Goal: Task Accomplishment & Management: Manage account settings

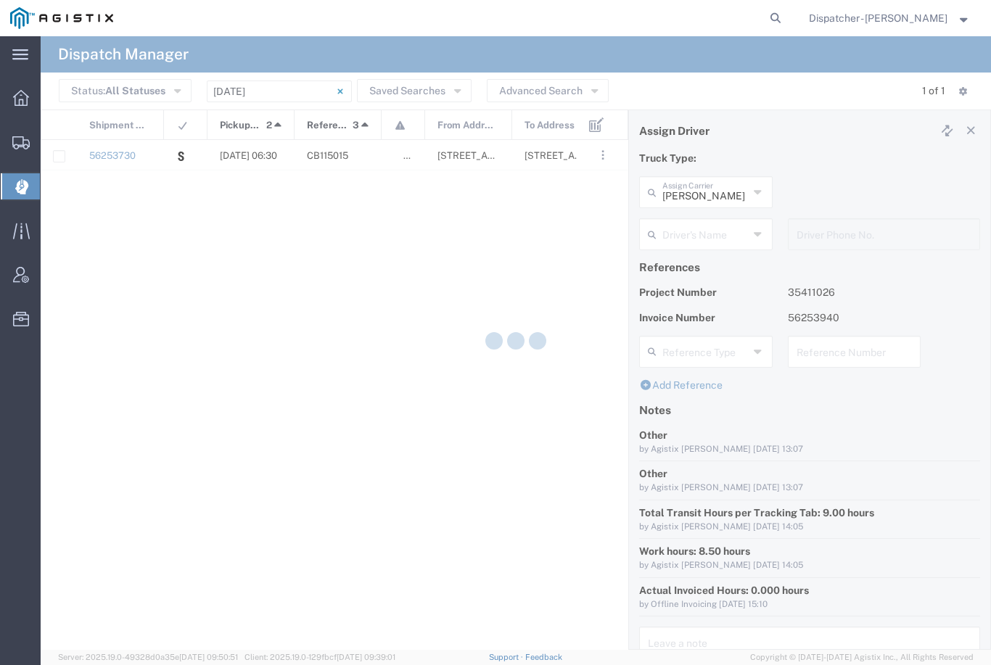
type input "[PERSON_NAME]"
type input "[PHONE_NUMBER]"
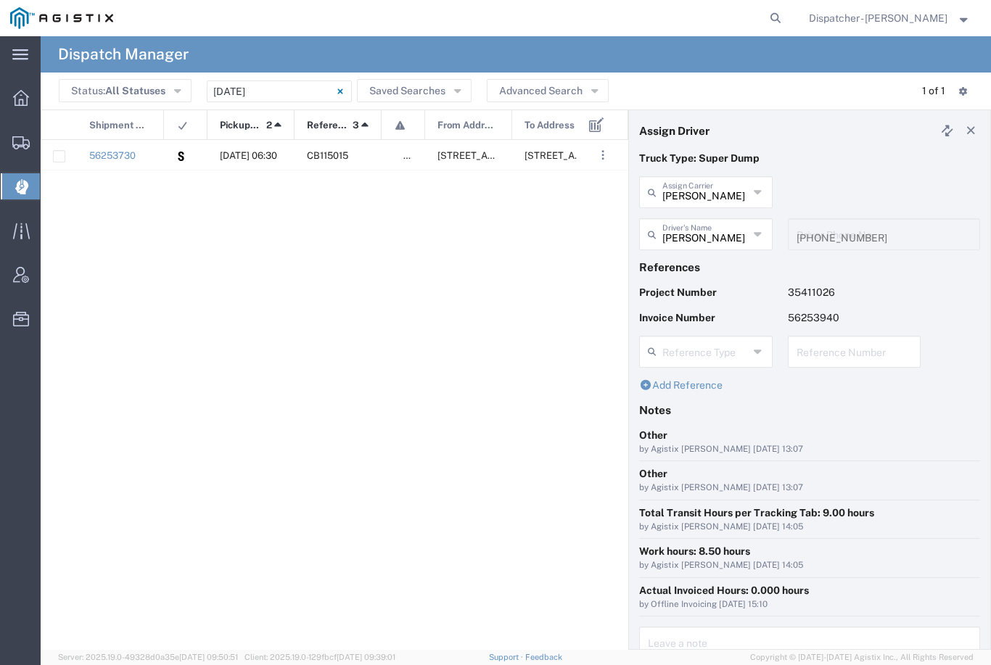
click at [242, 89] on input "[DATE] - [DATE]" at bounding box center [279, 92] width 145 height 22
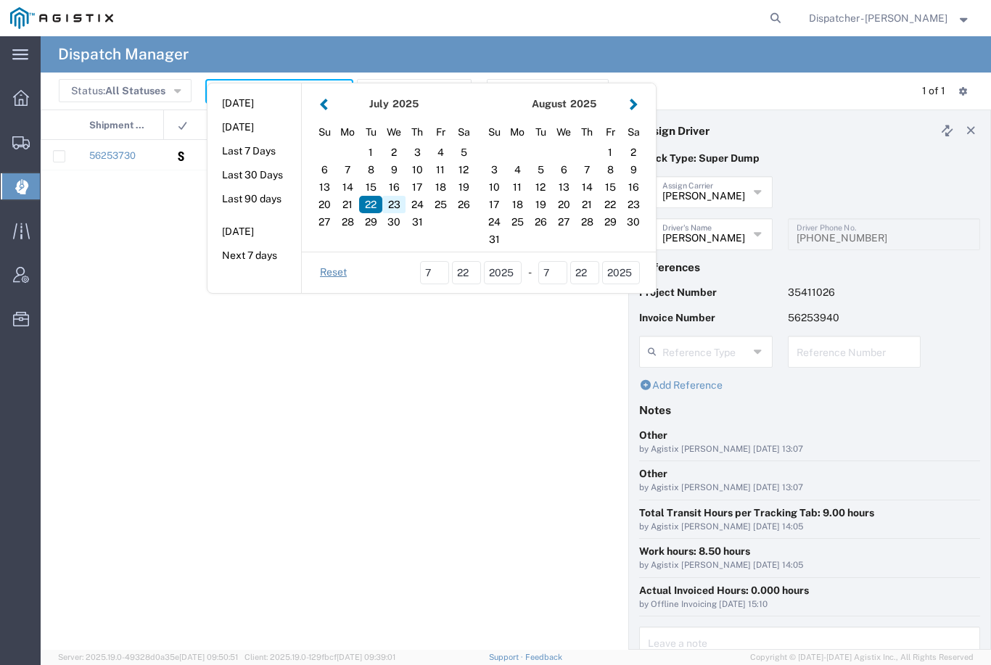
click at [393, 204] on div "23" at bounding box center [393, 204] width 23 height 17
click at [419, 200] on div "24" at bounding box center [417, 204] width 23 height 17
type input "07 23 - 24, 2025"
type input "[DATE] - [DATE]"
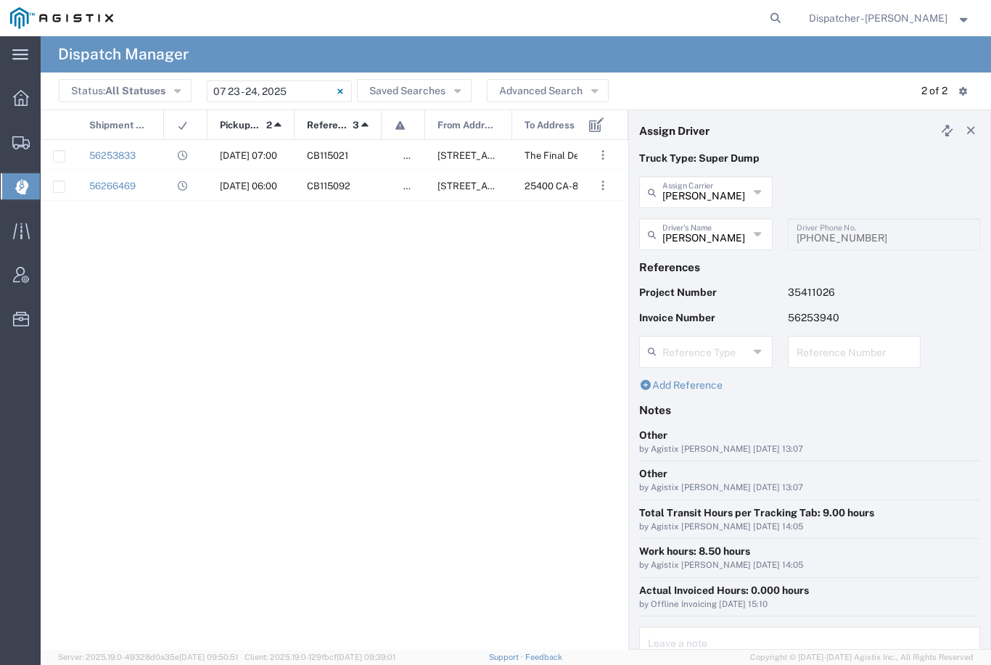
click at [289, 86] on input "[DATE] - [DATE]" at bounding box center [279, 92] width 145 height 22
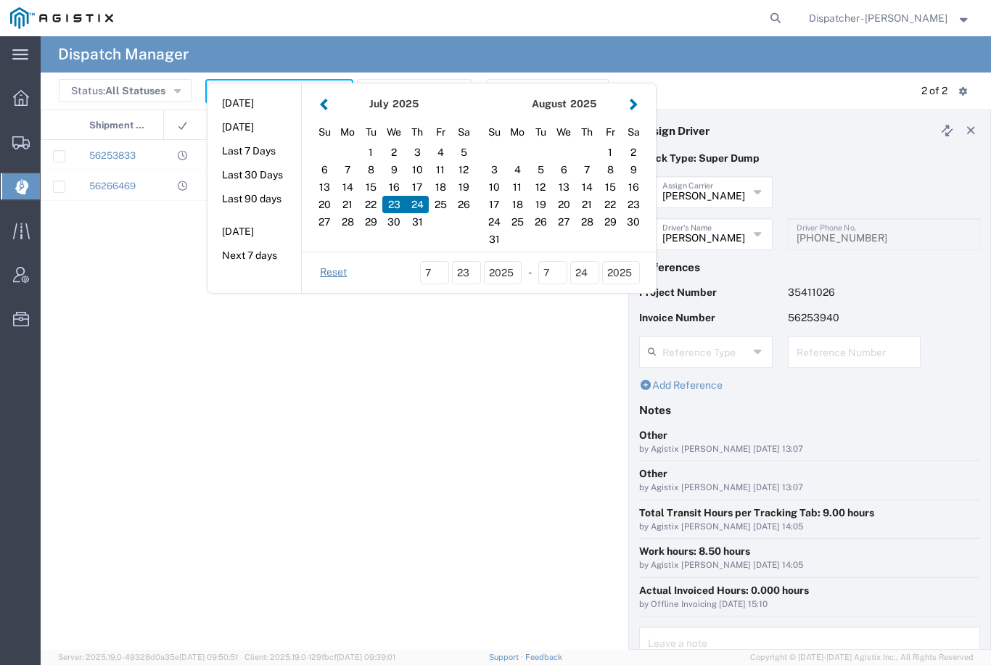
click at [628, 103] on button "button" at bounding box center [633, 104] width 15 height 20
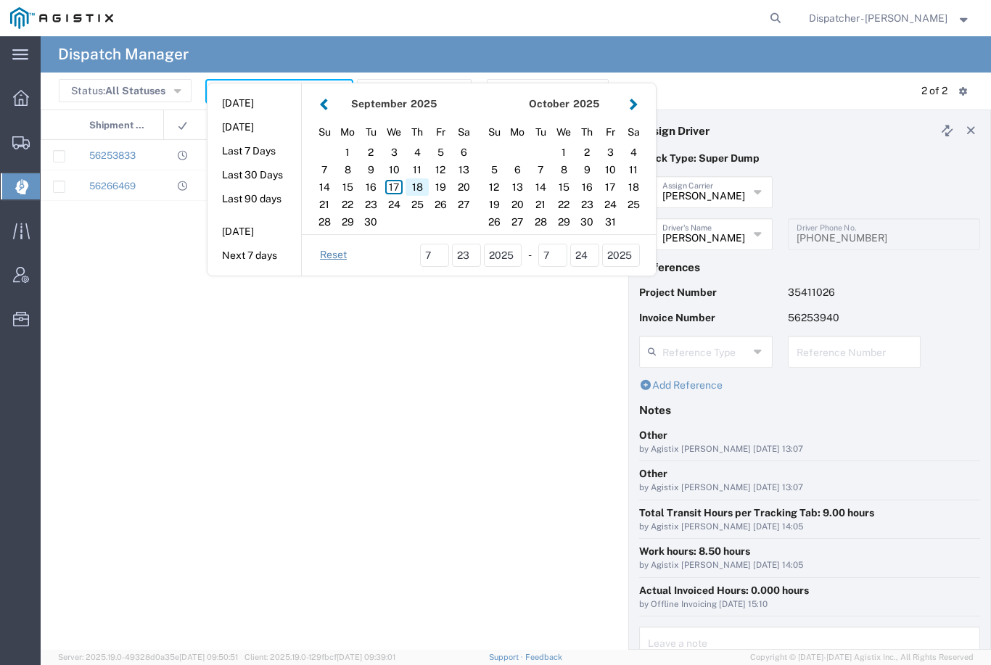
click at [416, 185] on div "18" at bounding box center [417, 186] width 23 height 17
click at [415, 184] on div "18" at bounding box center [417, 186] width 23 height 17
type input "[DATE]"
type input "[DATE] - [DATE]"
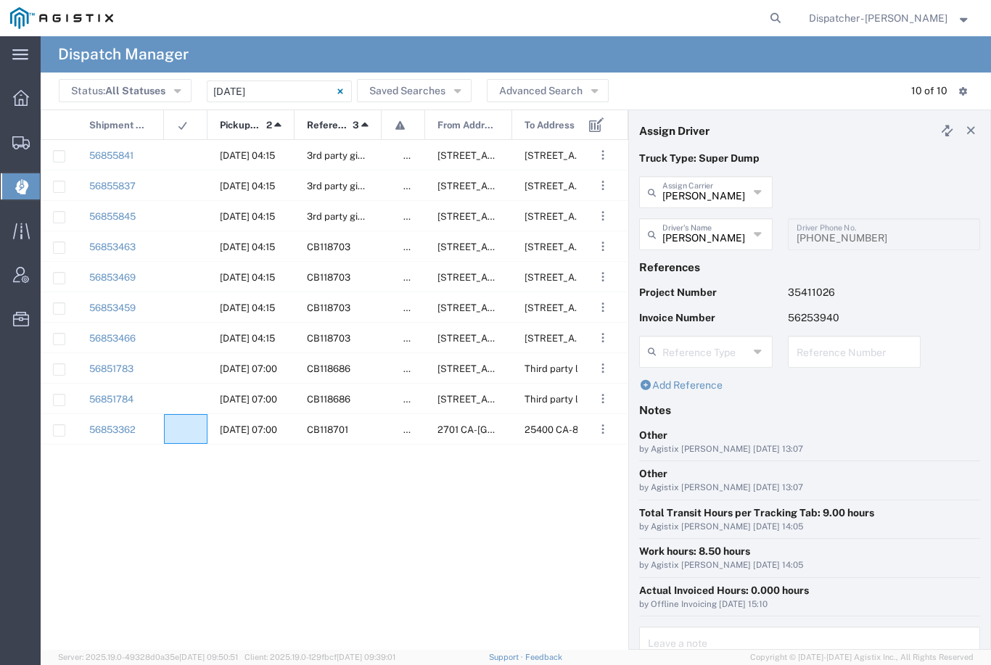
click at [177, 434] on agx-ag-table-icon-cell at bounding box center [180, 429] width 9 height 11
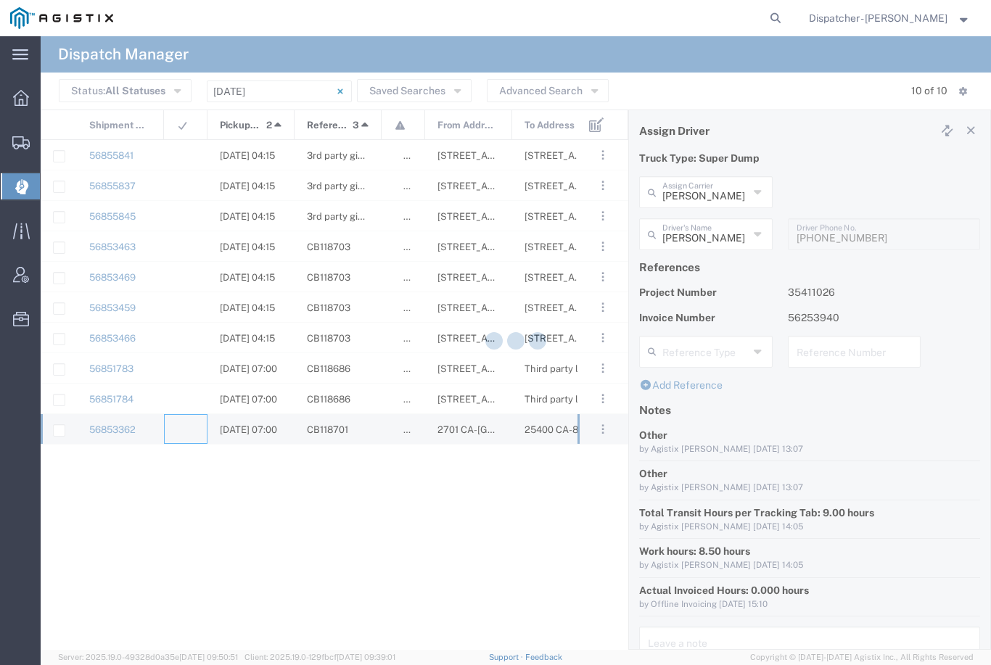
type input "[PERSON_NAME] & Sons Trucking, Inc"
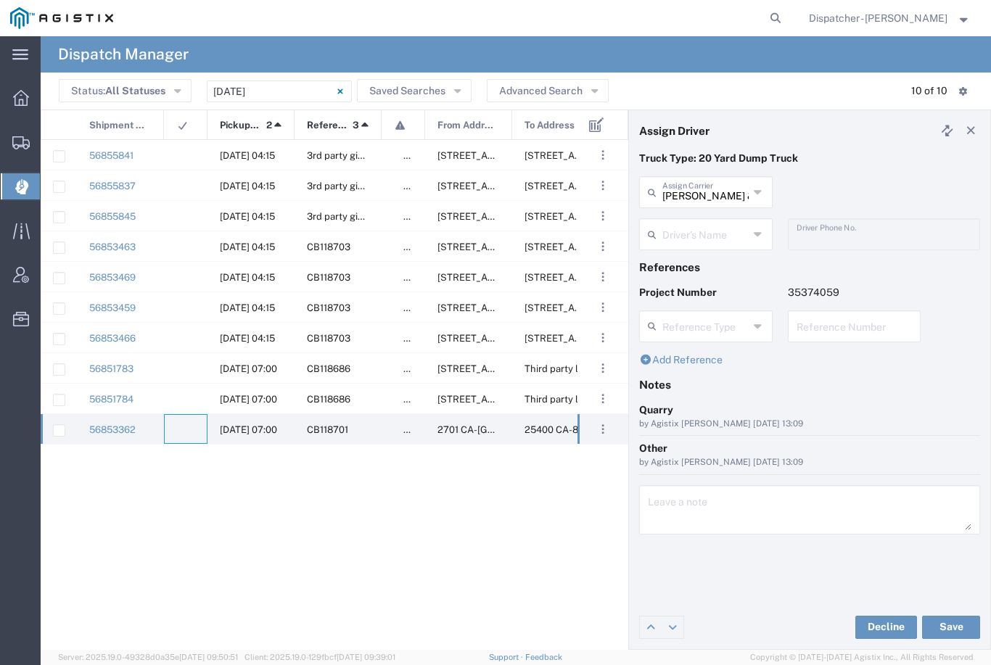
click at [716, 231] on input "text" at bounding box center [705, 233] width 86 height 25
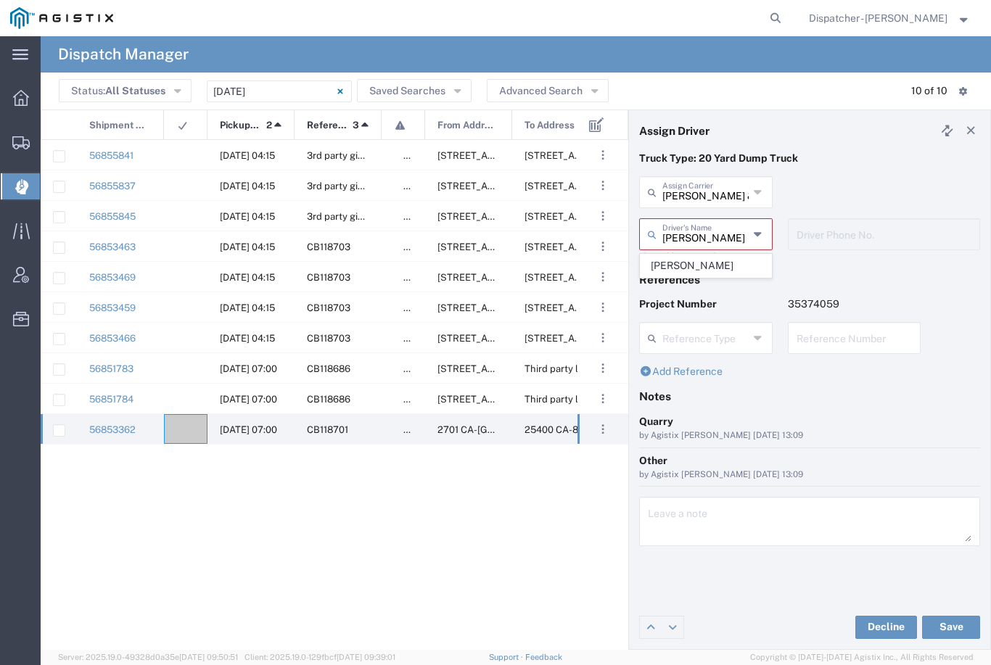
click at [699, 259] on span "[PERSON_NAME]" at bounding box center [706, 266] width 131 height 22
type input "[PERSON_NAME]"
type input "[PHONE_NUMBER]"
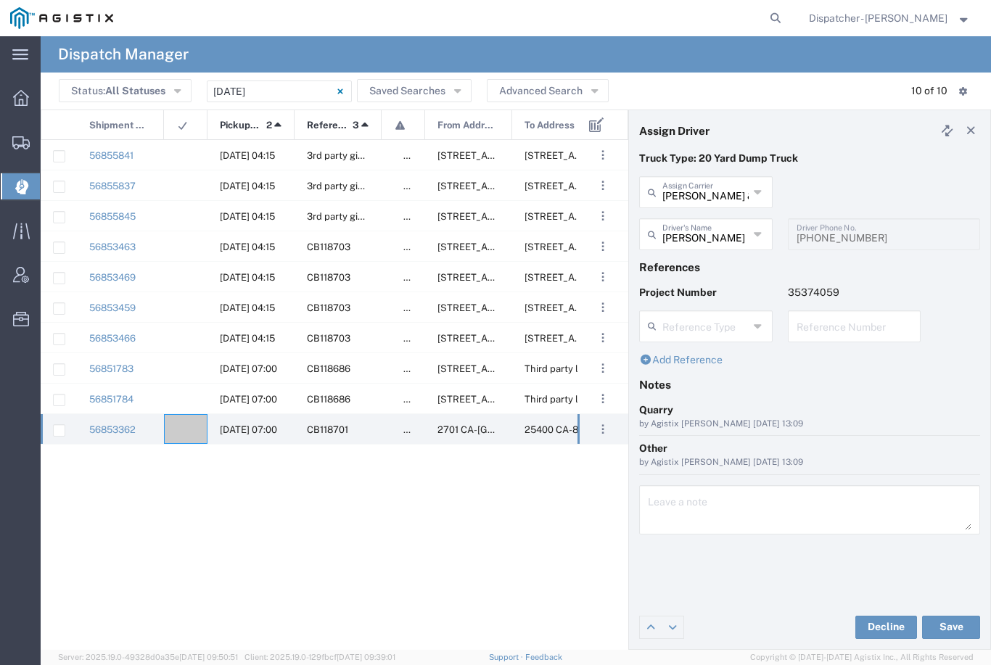
click at [947, 629] on button "Save" at bounding box center [951, 627] width 58 height 23
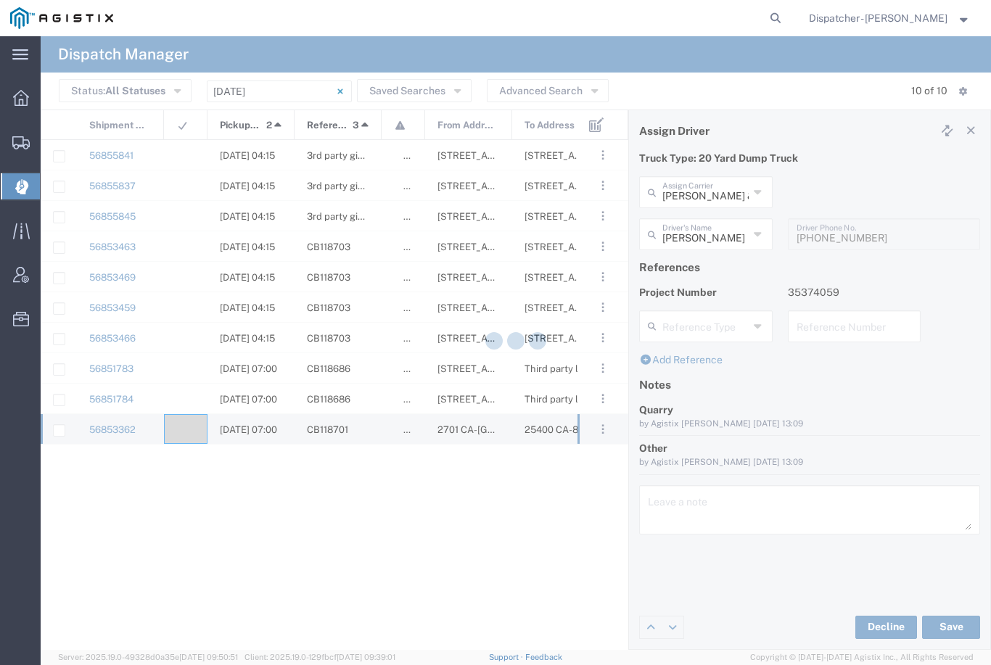
type input "[PERSON_NAME]"
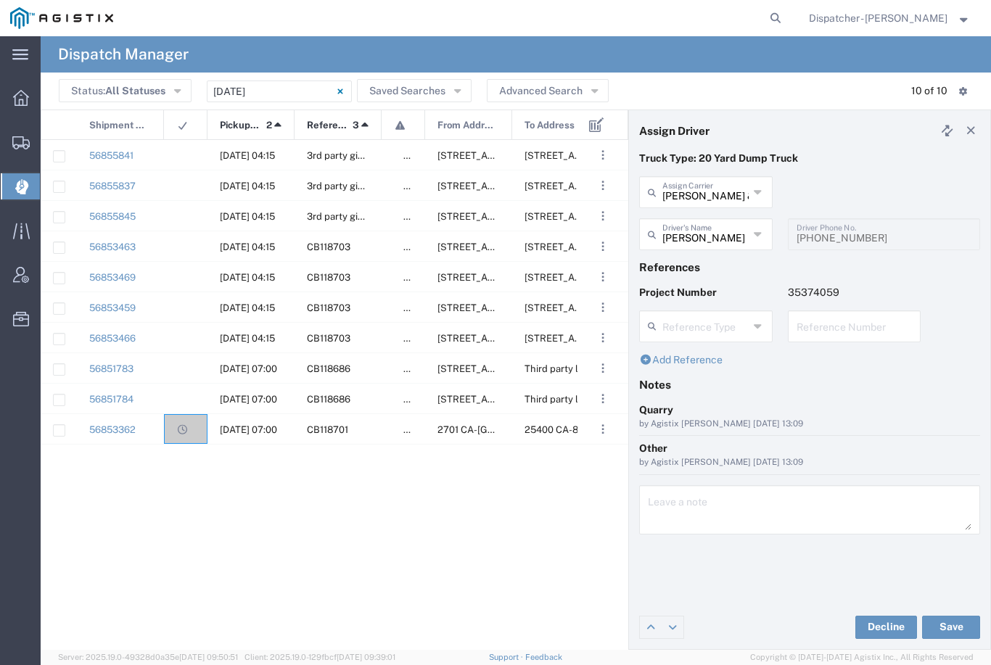
click at [184, 366] on agx-ag-table-icon-cell at bounding box center [180, 368] width 9 height 11
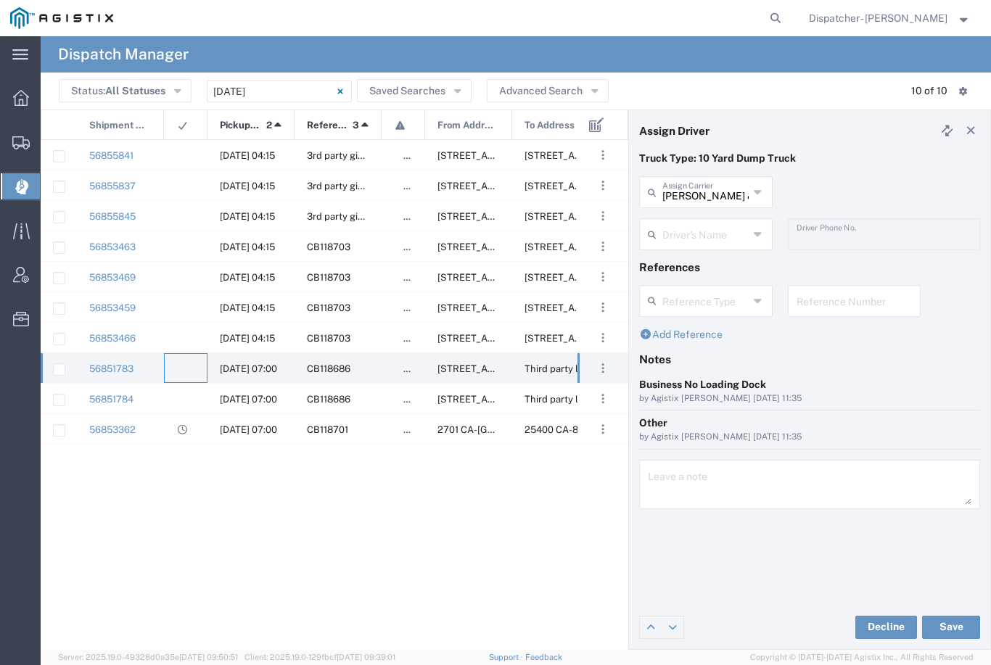
click at [725, 245] on input "text" at bounding box center [705, 233] width 86 height 25
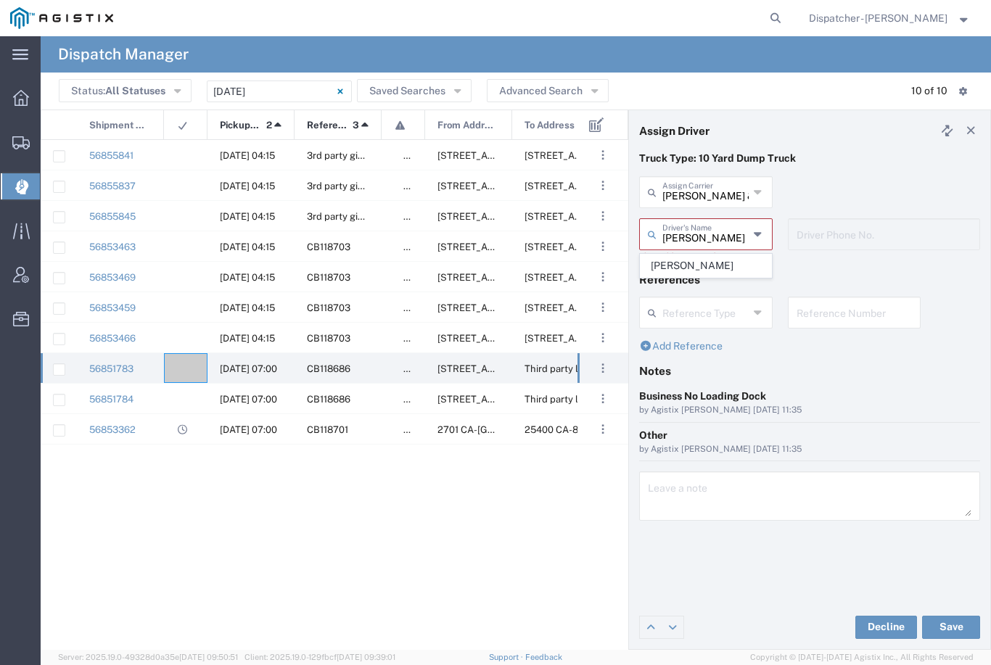
click at [715, 255] on span "[PERSON_NAME]" at bounding box center [706, 266] width 131 height 22
type input "[PERSON_NAME]"
type input "9253660399"
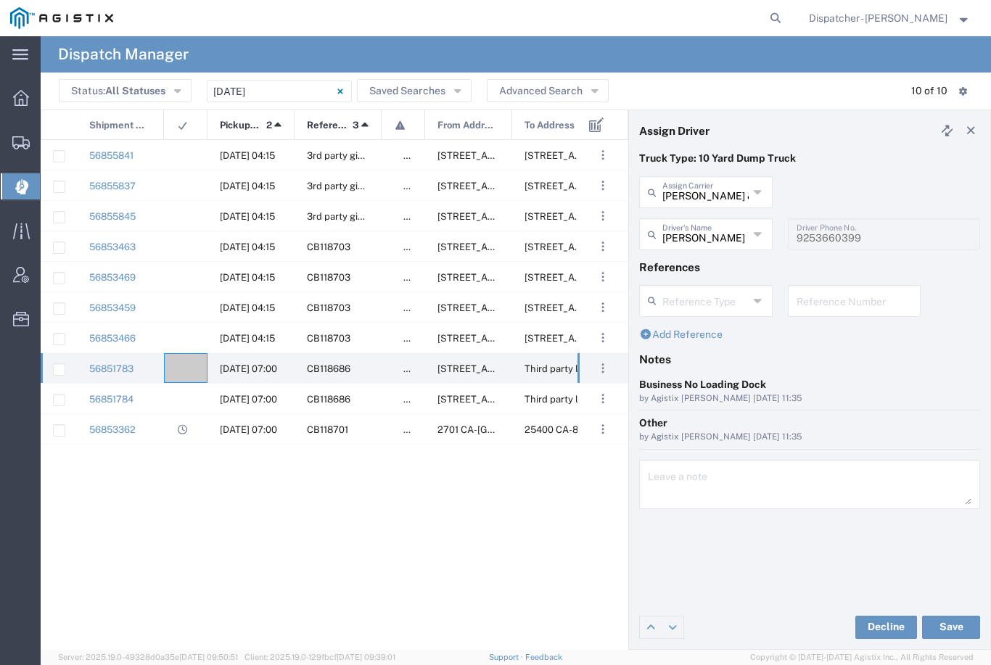
click at [949, 633] on button "Save" at bounding box center [951, 627] width 58 height 23
type input "[PERSON_NAME]"
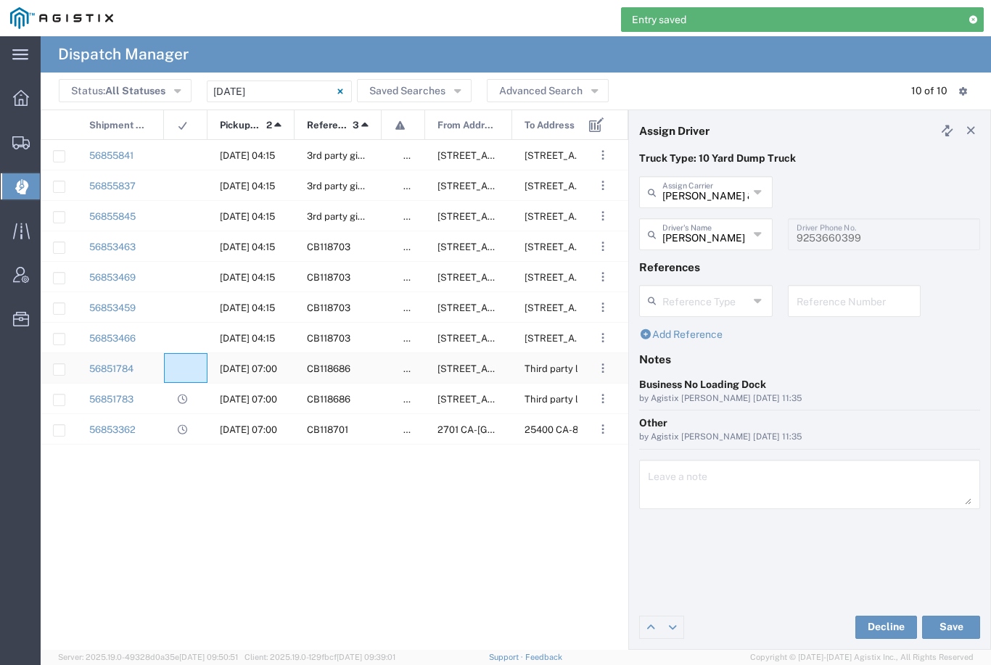
click at [189, 362] on div at bounding box center [186, 368] width 44 height 30
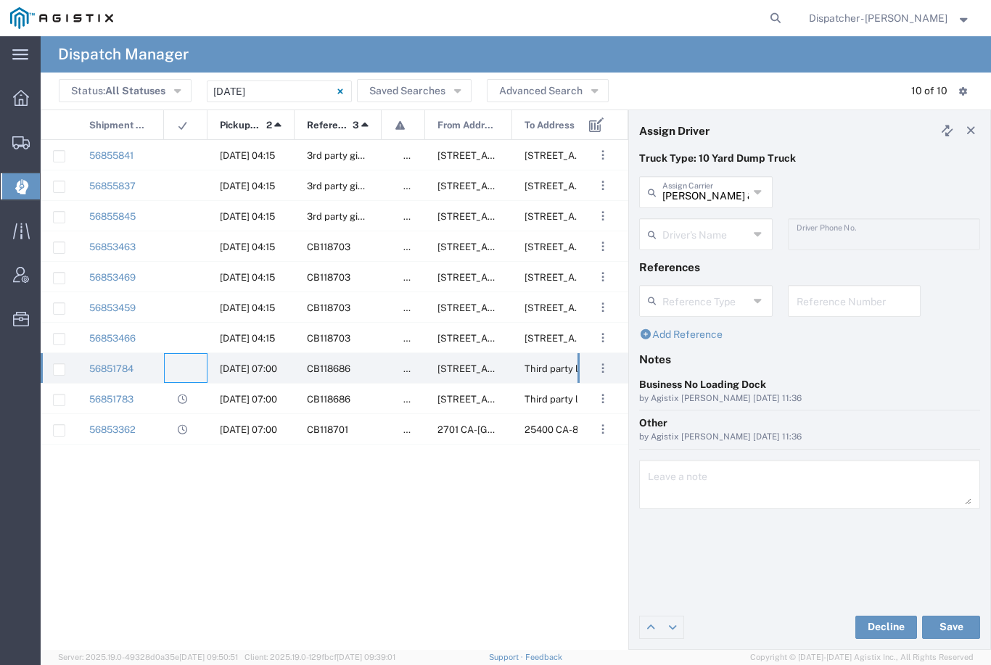
click at [707, 229] on input "text" at bounding box center [705, 233] width 86 height 25
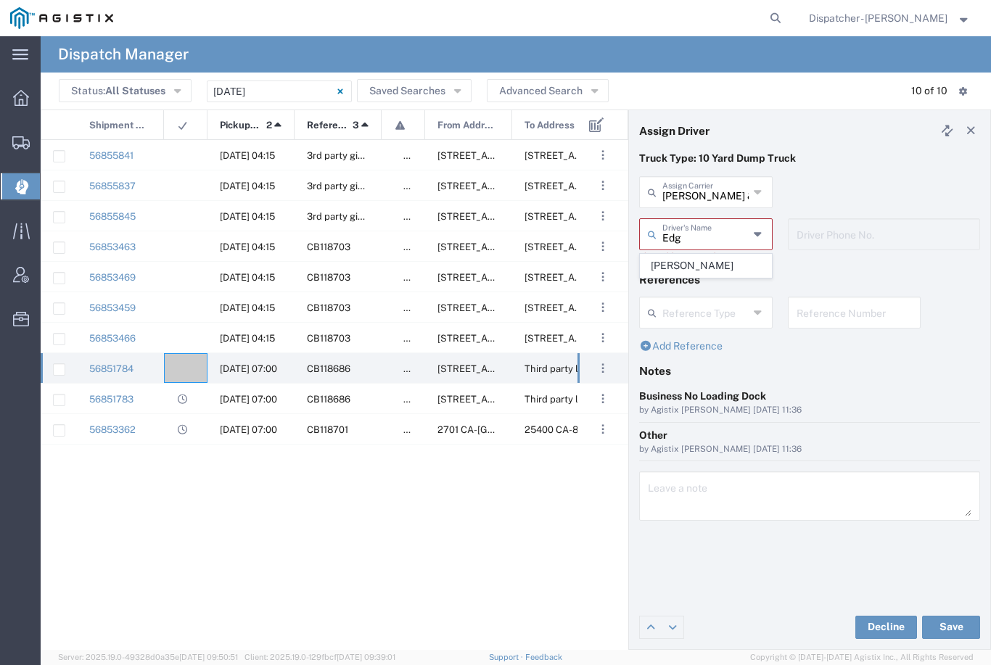
click at [691, 262] on span "[PERSON_NAME]" at bounding box center [706, 266] width 131 height 22
type input "[PERSON_NAME]"
type input "[PHONE_NUMBER]"
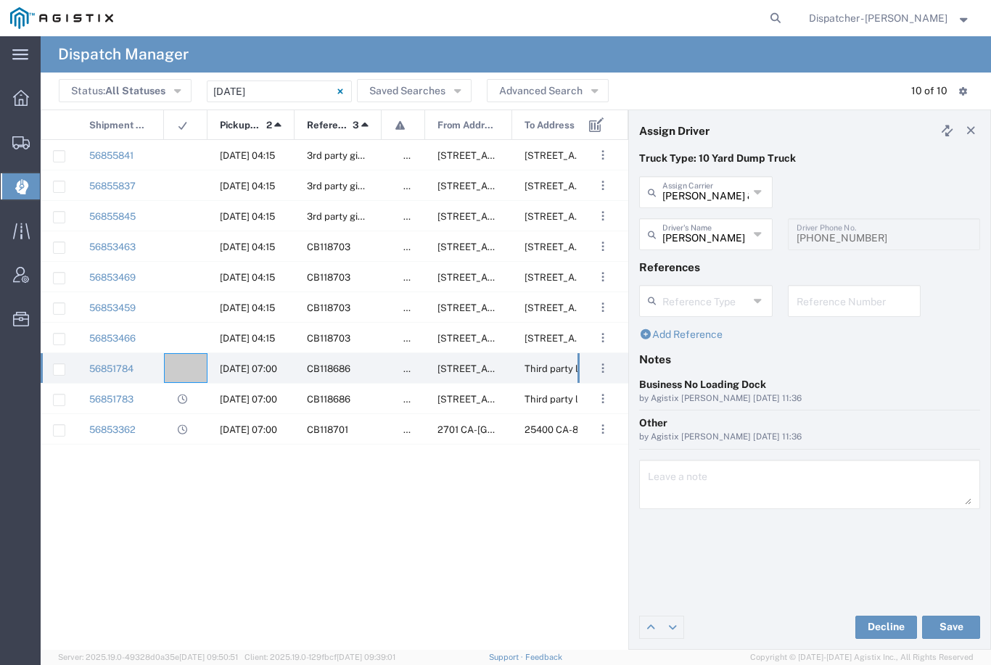
click at [953, 633] on button "Save" at bounding box center [951, 627] width 58 height 23
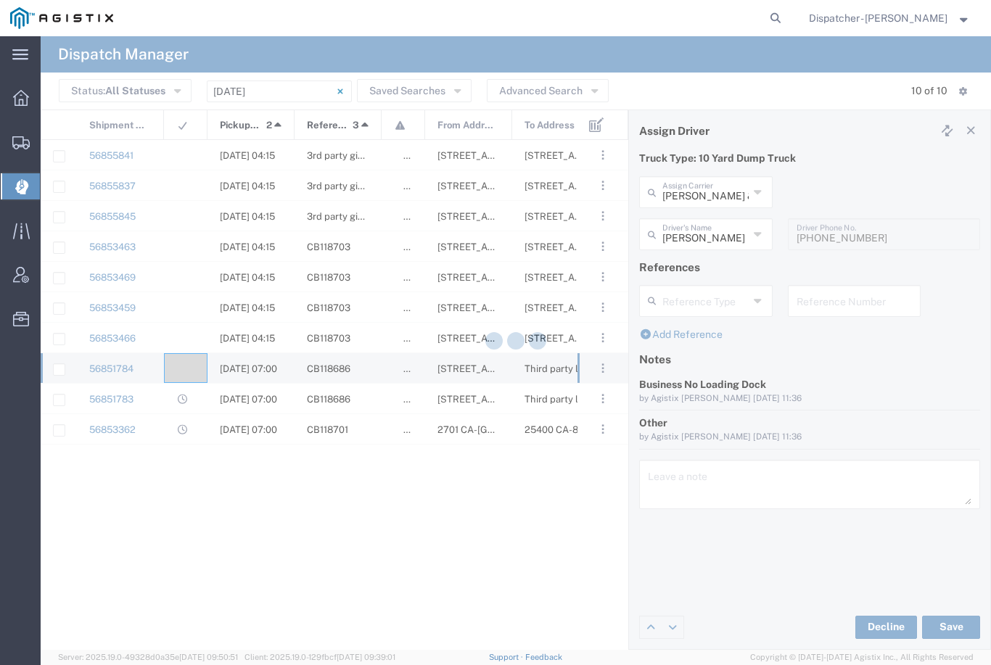
type input "[PERSON_NAME]"
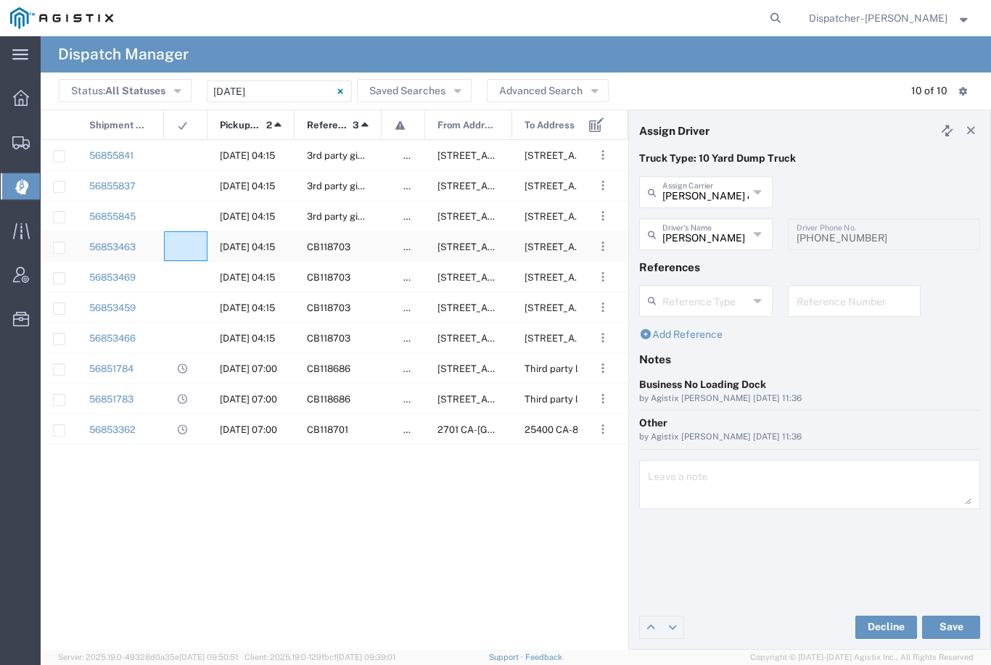
click at [170, 244] on div at bounding box center [186, 246] width 44 height 30
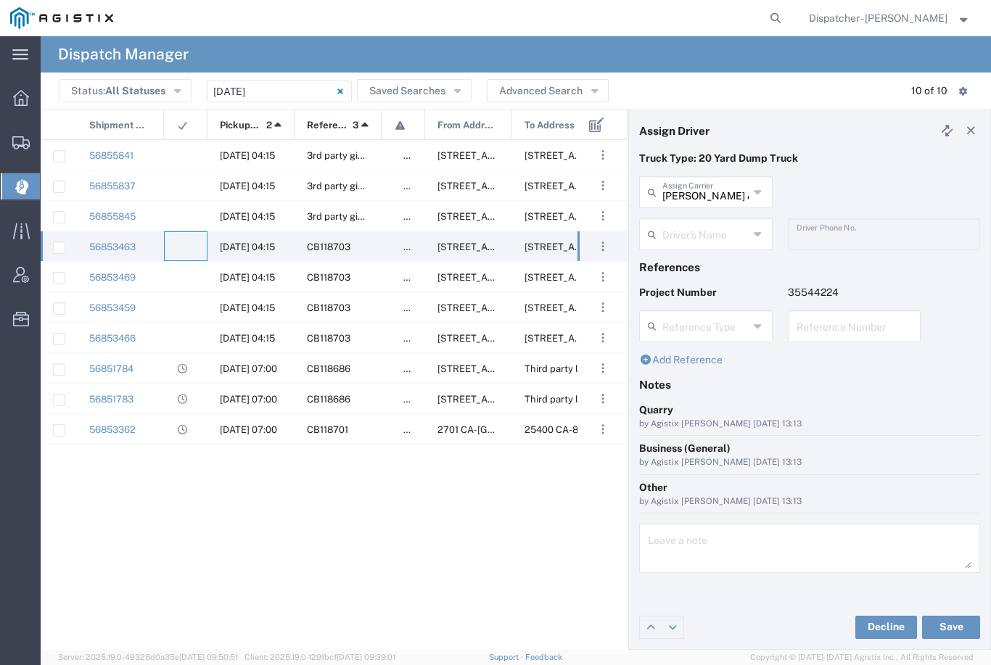
click at [701, 232] on input "text" at bounding box center [705, 233] width 86 height 25
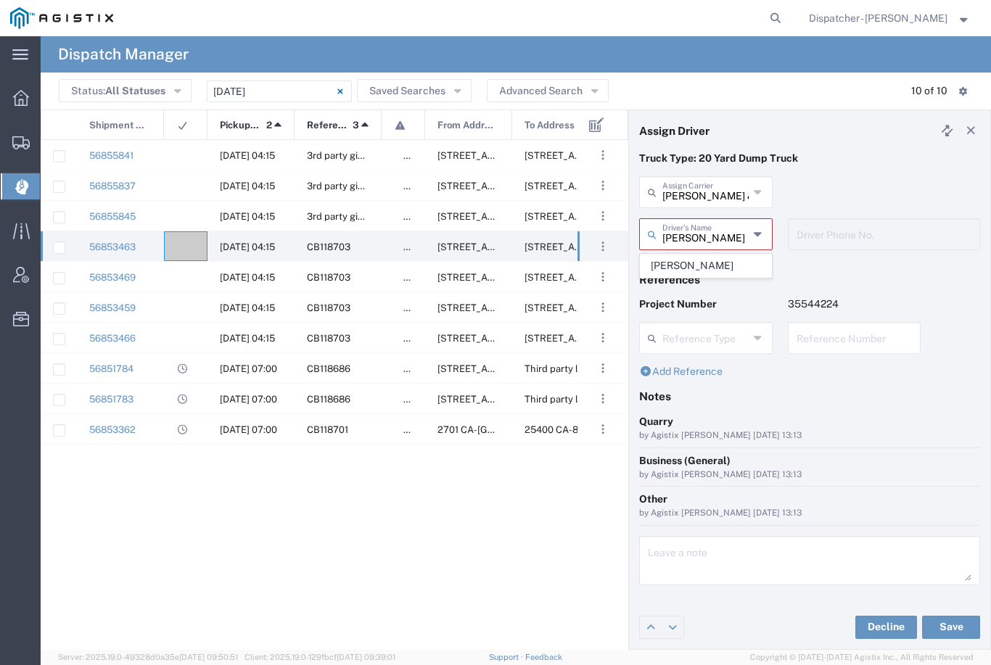
click at [697, 274] on span "[PERSON_NAME]" at bounding box center [706, 266] width 131 height 22
type input "[PERSON_NAME]"
type input "2096295517"
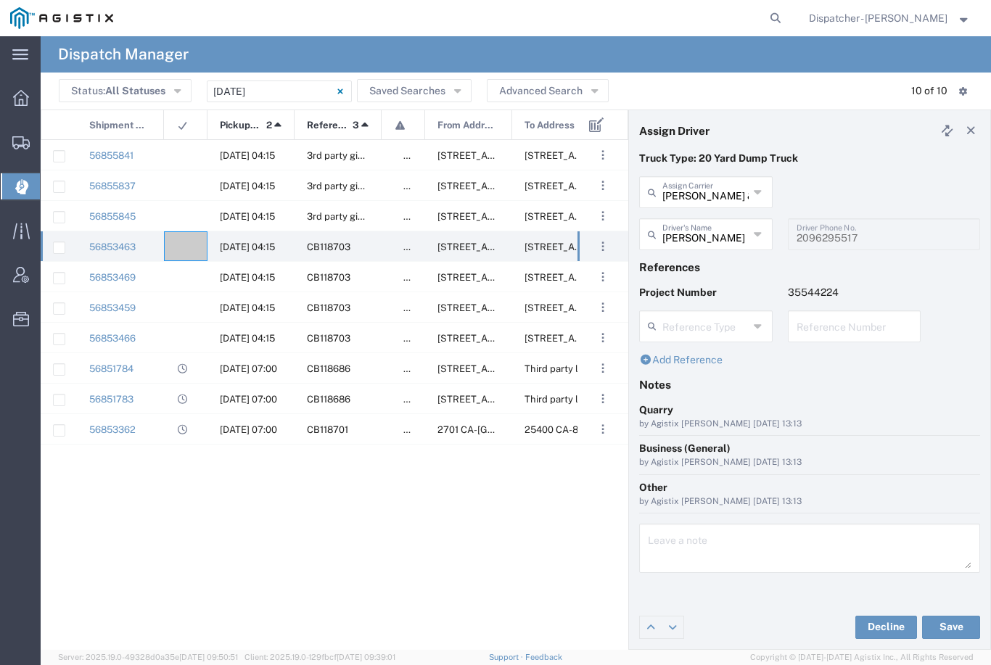
click at [948, 634] on button "Save" at bounding box center [951, 627] width 58 height 23
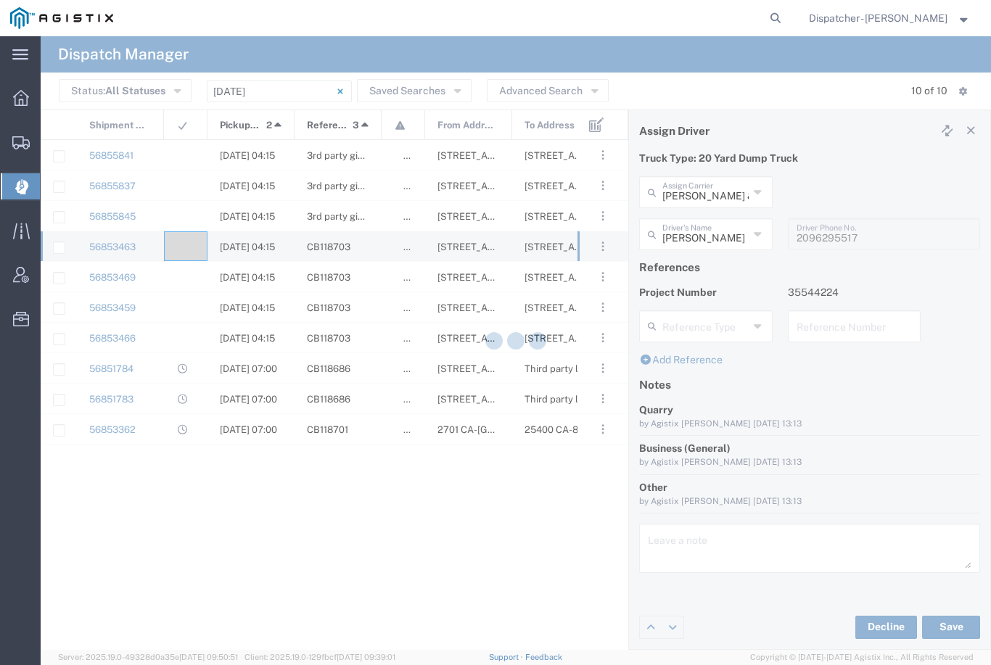
type input "[PERSON_NAME]"
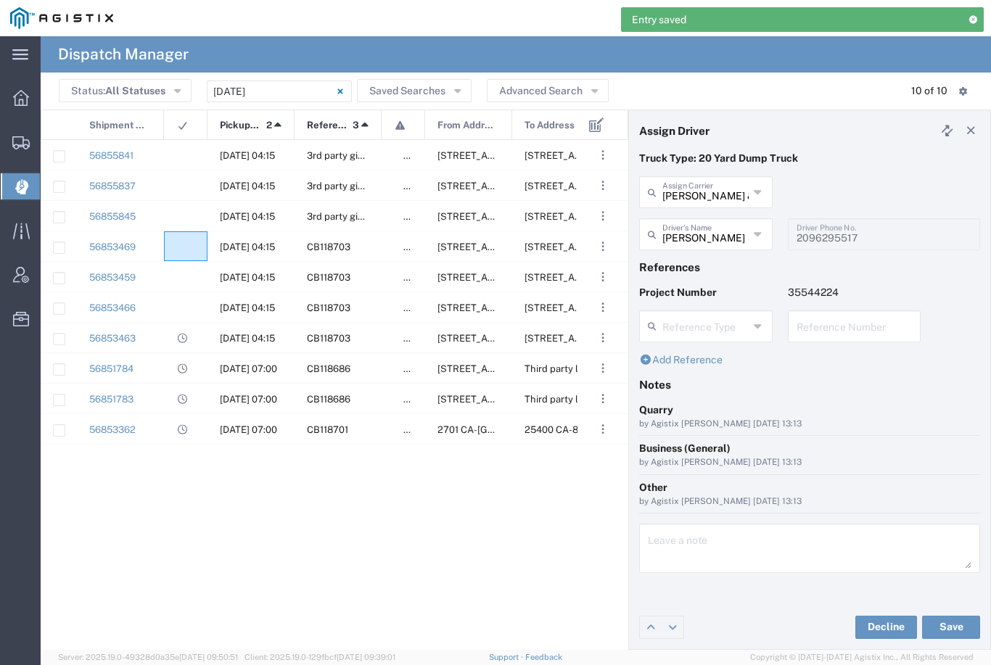
click at [182, 244] on agx-ag-table-icon-cell at bounding box center [180, 247] width 9 height 11
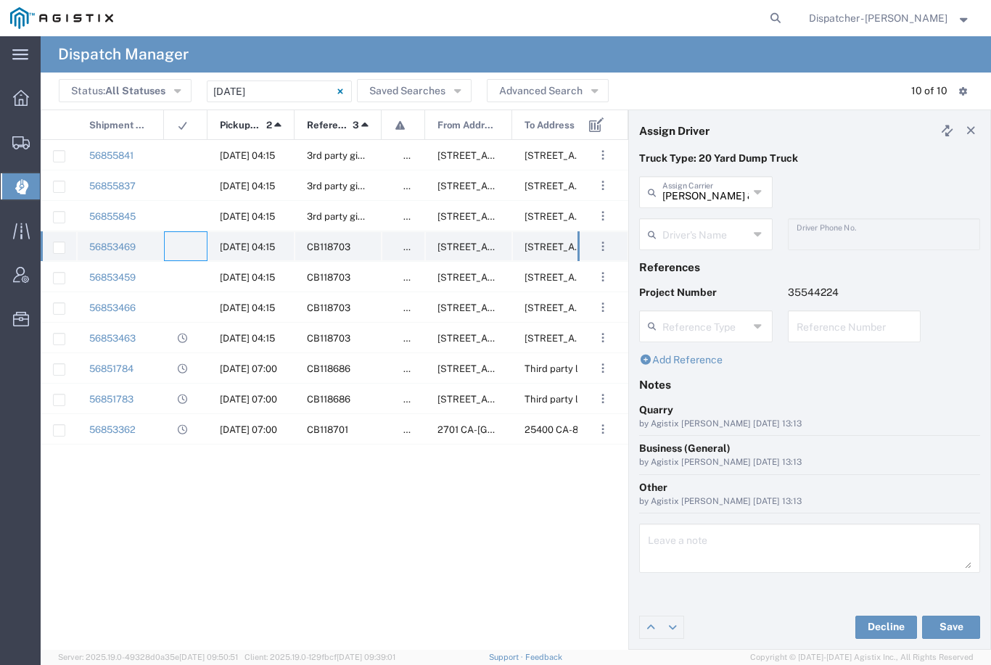
click at [186, 237] on div at bounding box center [186, 246] width 44 height 30
click at [184, 242] on agx-ag-table-icon-cell at bounding box center [180, 247] width 9 height 11
click at [708, 189] on input "[PERSON_NAME] & Sons Trucking, Inc" at bounding box center [705, 190] width 86 height 25
click at [709, 212] on li "MX Trucking" at bounding box center [706, 224] width 132 height 24
type input "MX Trucking"
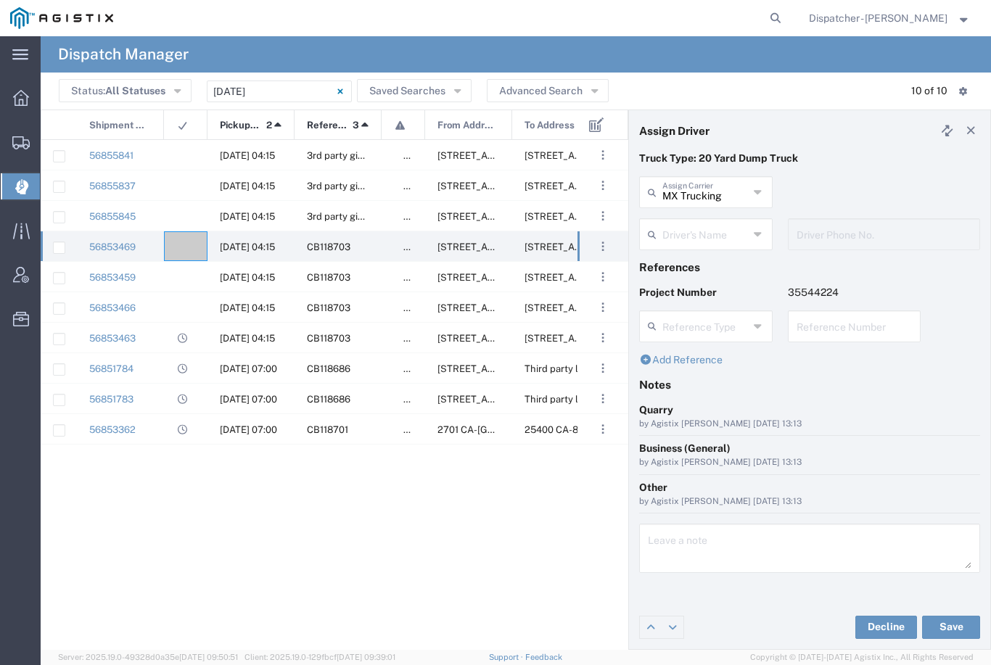
click at [704, 228] on input "text" at bounding box center [705, 233] width 86 height 25
click at [704, 259] on span "[PERSON_NAME]" at bounding box center [706, 266] width 131 height 22
type input "[PERSON_NAME]"
type input "[PHONE_NUMBER]"
click at [957, 630] on button "Save" at bounding box center [951, 627] width 58 height 23
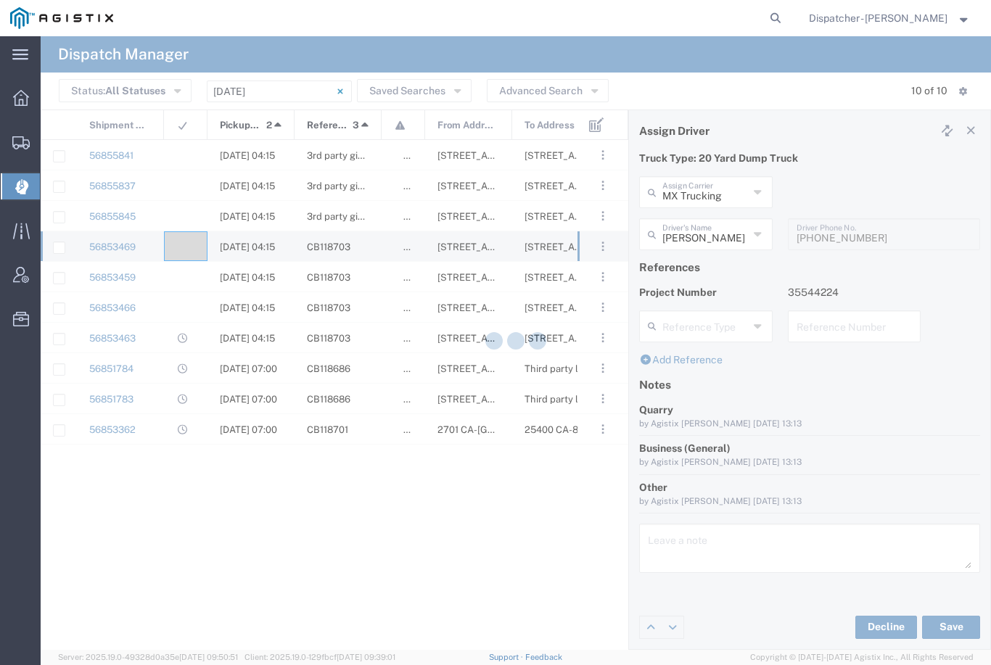
type input "[PERSON_NAME]"
type input "MX Trucking"
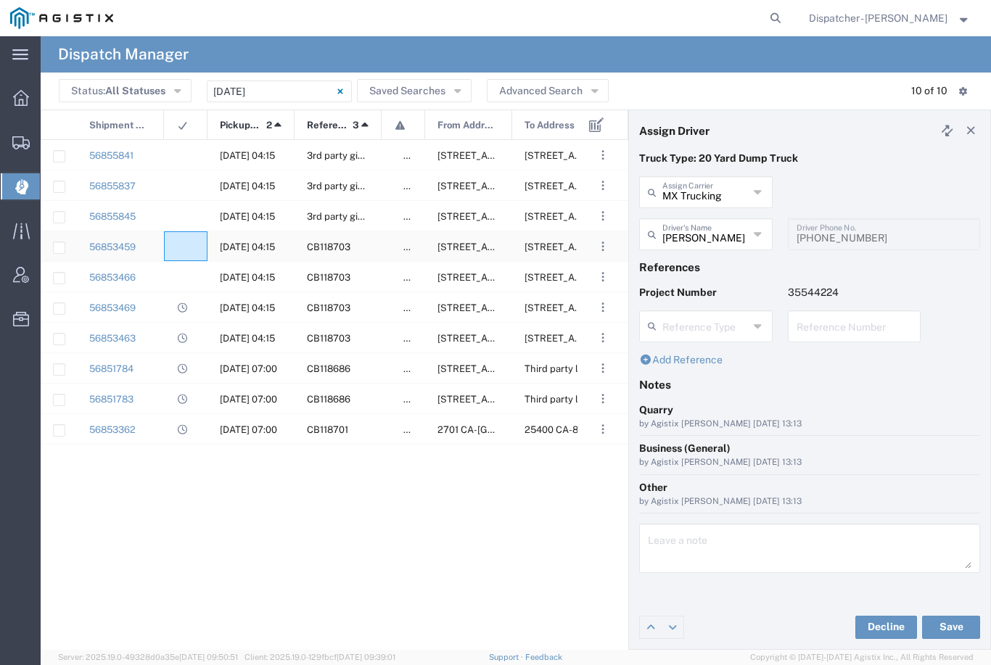
click at [184, 244] on agx-ag-table-icon-cell at bounding box center [180, 247] width 9 height 11
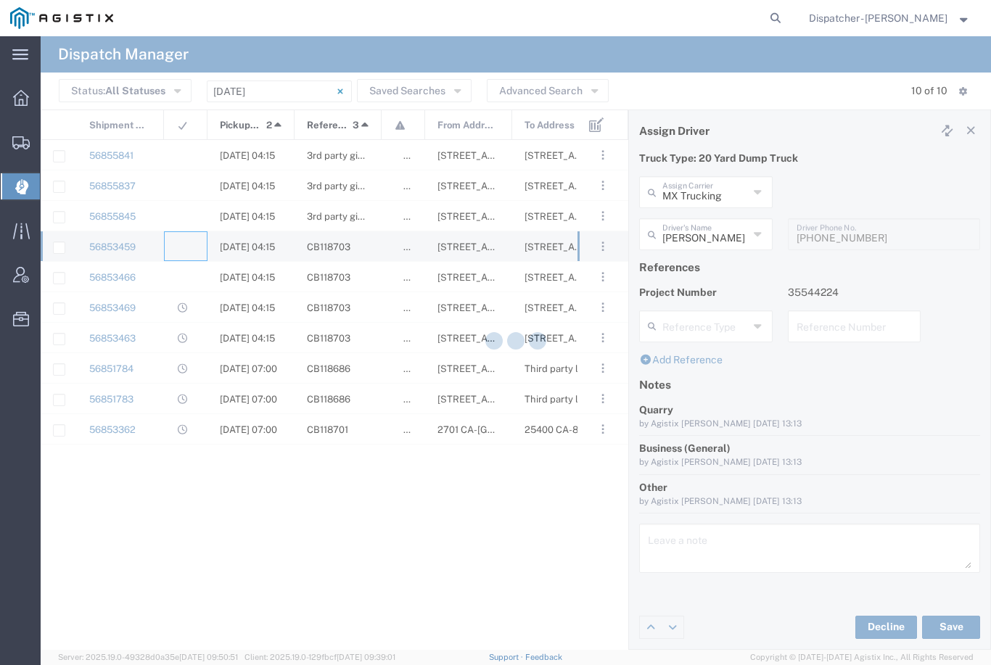
type input "[PERSON_NAME] & Sons Trucking, Inc"
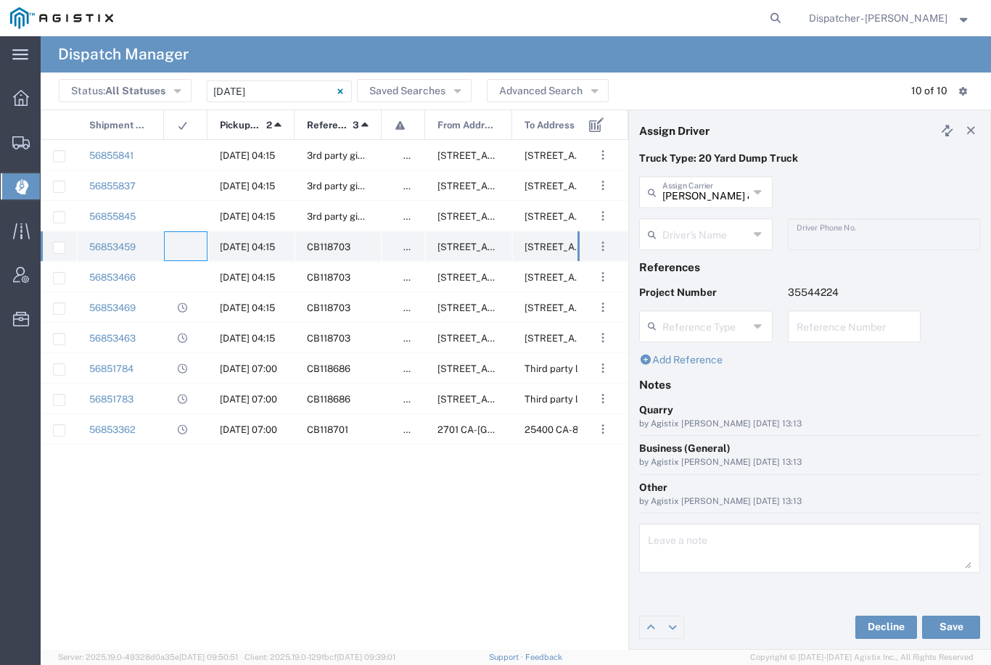
click at [187, 240] on div at bounding box center [186, 246] width 44 height 30
click at [723, 191] on input "[PERSON_NAME] & Sons Trucking, Inc" at bounding box center [705, 190] width 86 height 25
click at [692, 222] on span "Ahmed & Sons Transport" at bounding box center [706, 235] width 131 height 45
type input "Ahmed & Sons Transport"
click at [704, 231] on input "text" at bounding box center [705, 233] width 86 height 25
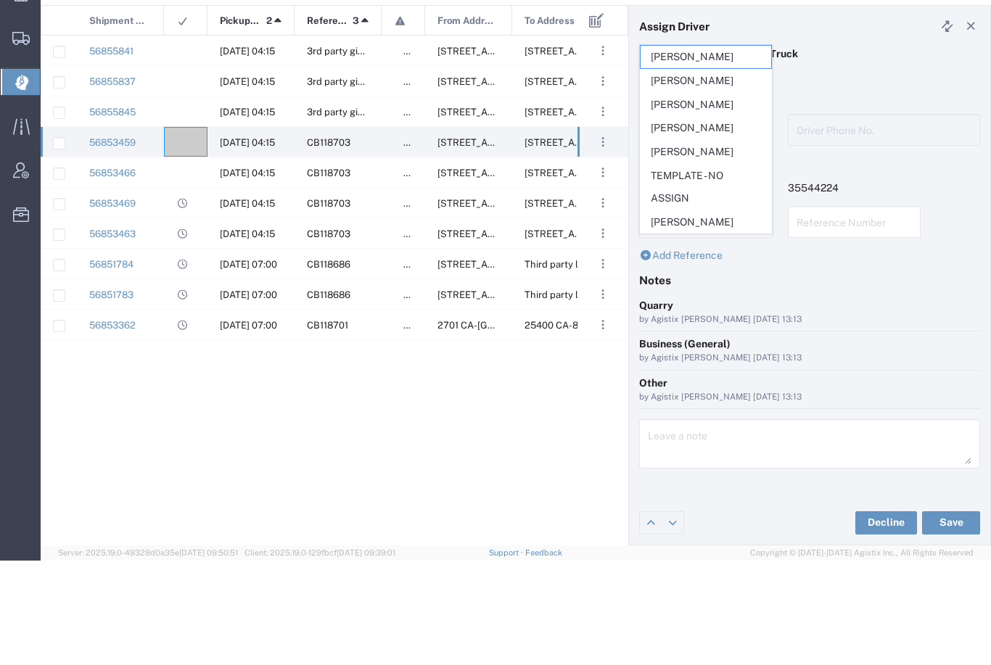
click at [699, 245] on span "[PERSON_NAME]" at bounding box center [706, 256] width 131 height 22
type input "[PERSON_NAME]"
type input "5308283257"
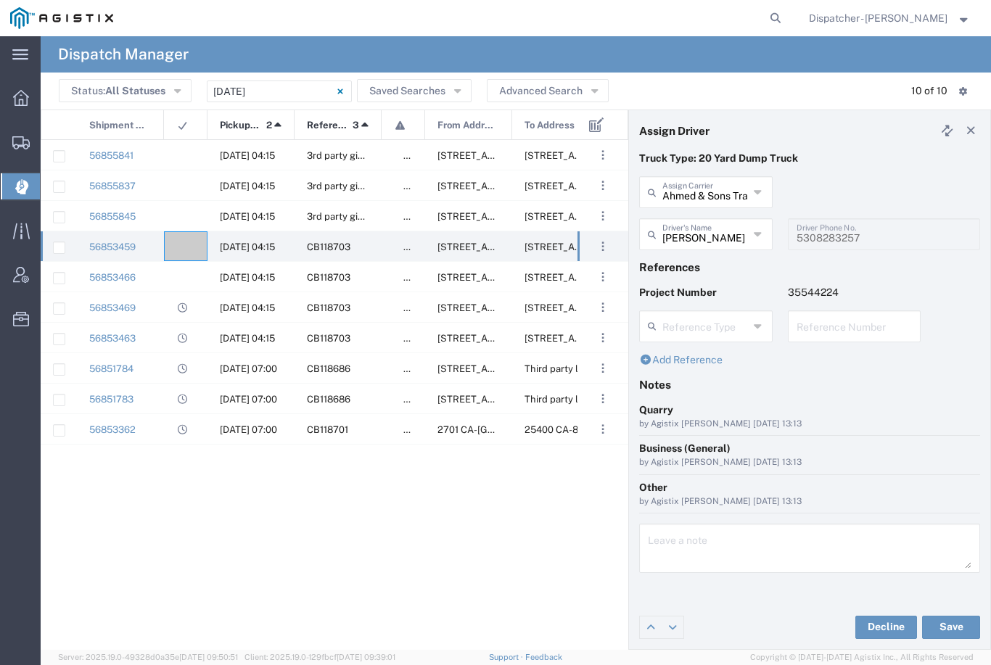
click at [947, 626] on button "Save" at bounding box center [951, 627] width 58 height 23
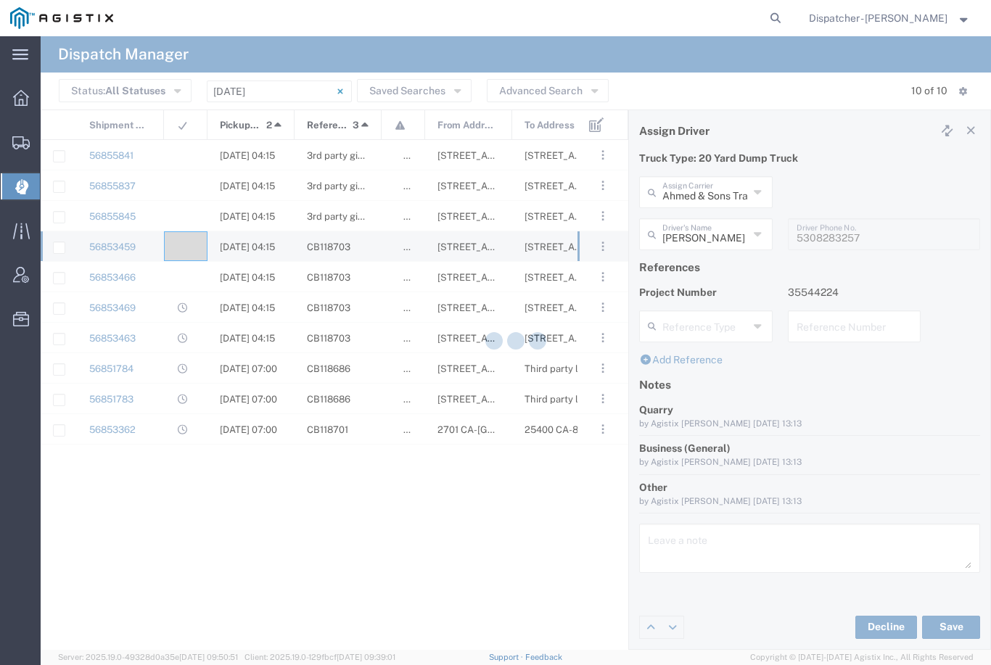
type input "[PERSON_NAME]"
type input "Ahmed & Sons Transport"
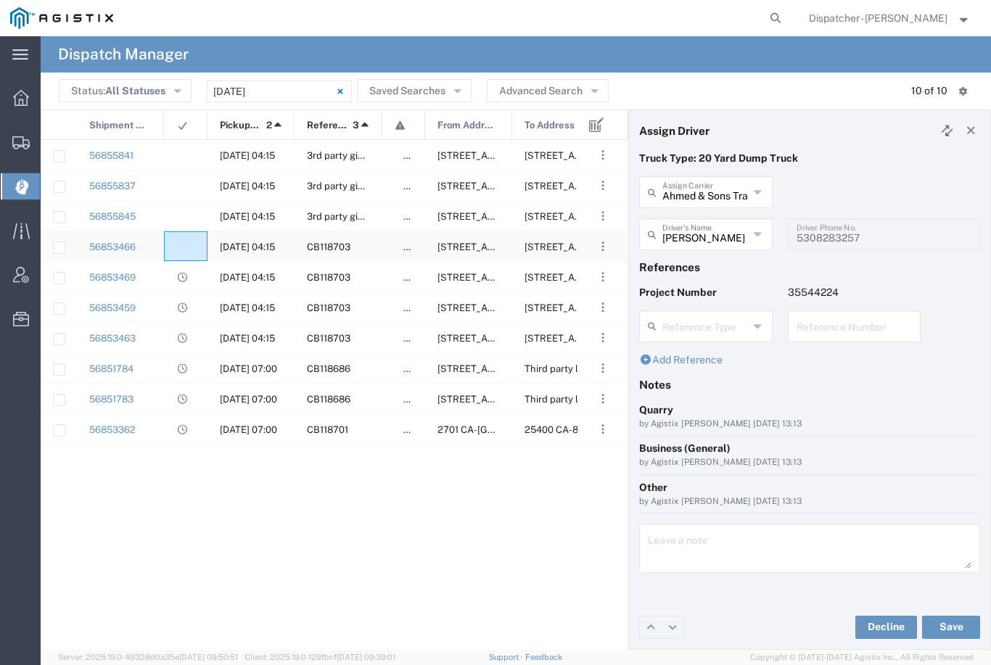
click at [184, 242] on agx-ag-table-icon-cell at bounding box center [180, 247] width 9 height 11
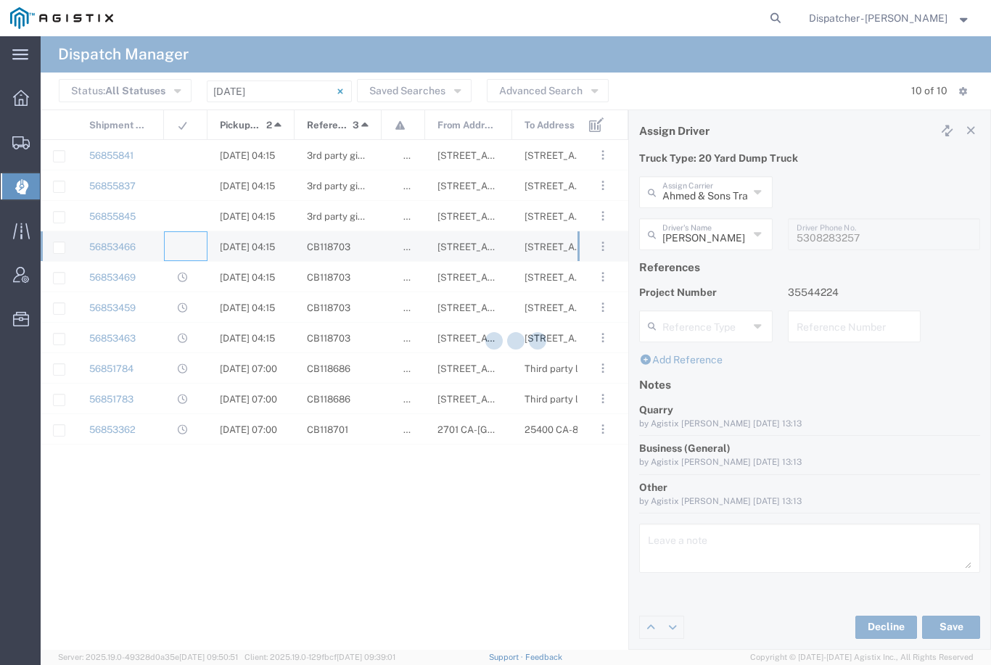
type input "[PERSON_NAME] & Sons Trucking, Inc"
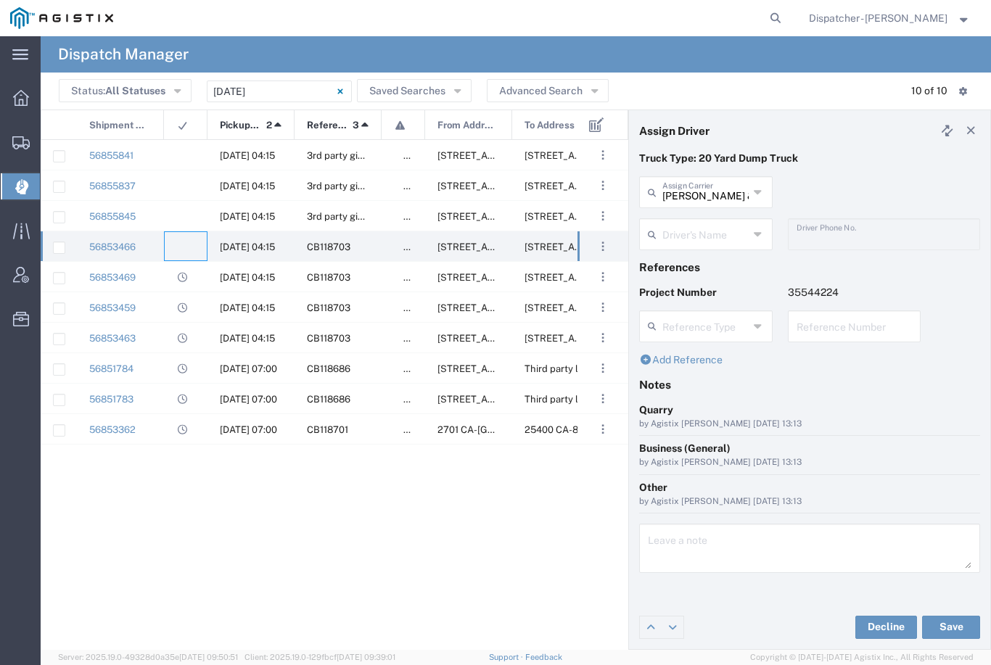
click at [180, 242] on agx-ag-table-icon-cell at bounding box center [180, 247] width 9 height 11
click at [706, 188] on input "[PERSON_NAME] & Sons Trucking, Inc" at bounding box center [705, 190] width 86 height 25
click at [698, 224] on span "[PERSON_NAME]" at bounding box center [706, 224] width 131 height 22
type input "[PERSON_NAME]"
click at [704, 236] on input "text" at bounding box center [705, 233] width 86 height 25
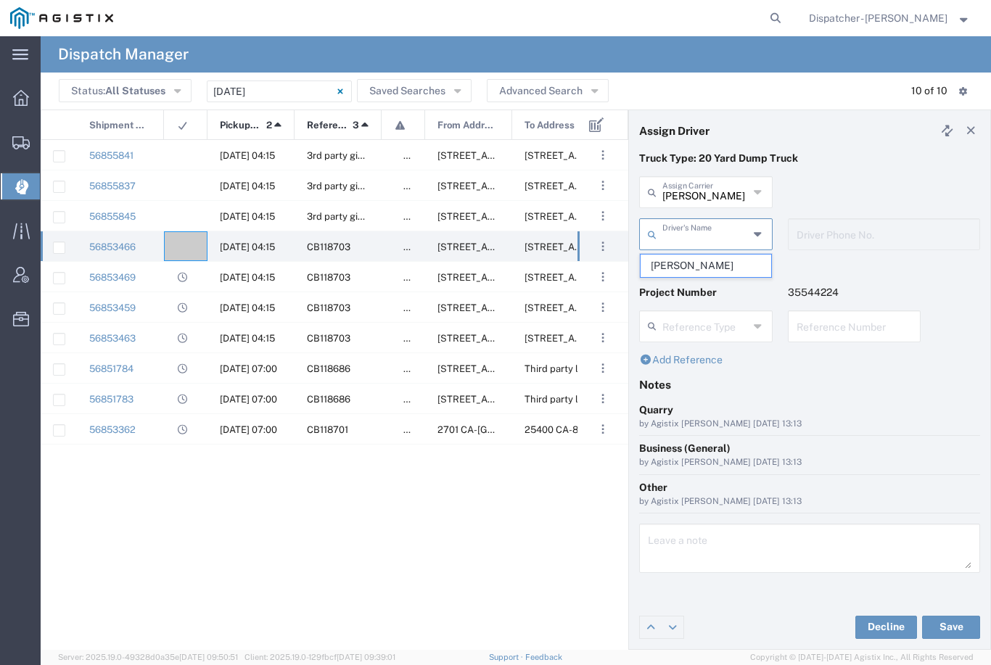
click at [691, 262] on span "[PERSON_NAME]" at bounding box center [706, 266] width 131 height 22
click at [955, 630] on button "Save" at bounding box center [951, 627] width 58 height 23
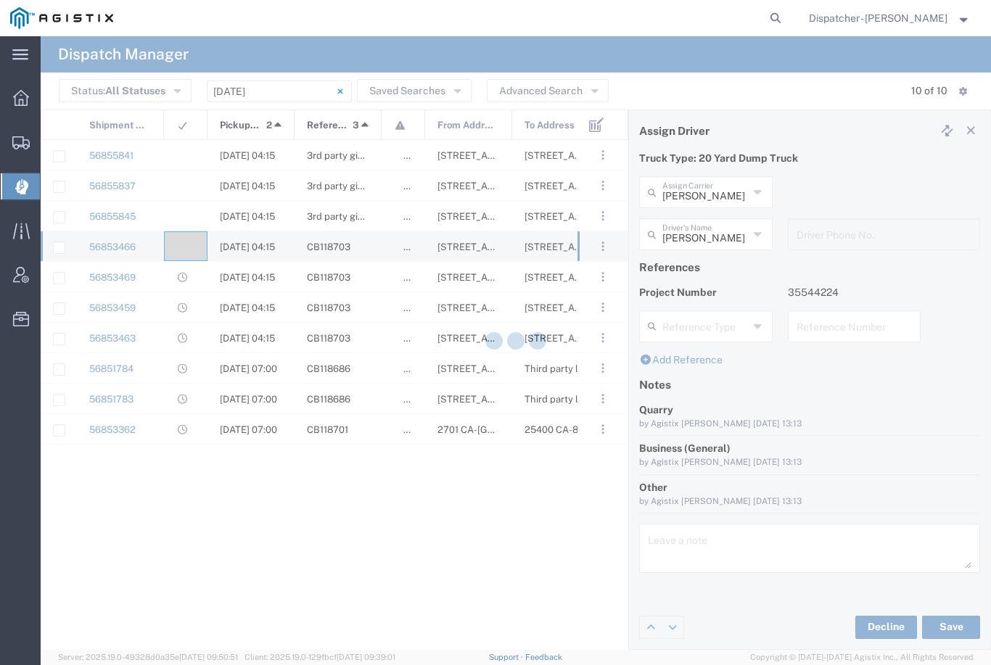
type input "[PERSON_NAME]"
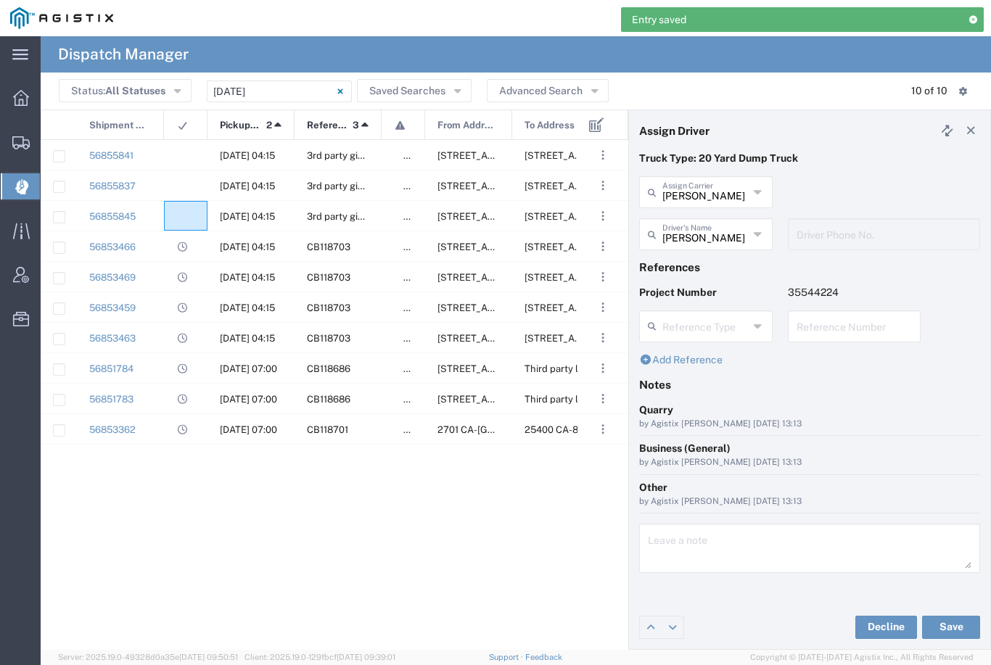
click at [187, 208] on div at bounding box center [186, 216] width 44 height 30
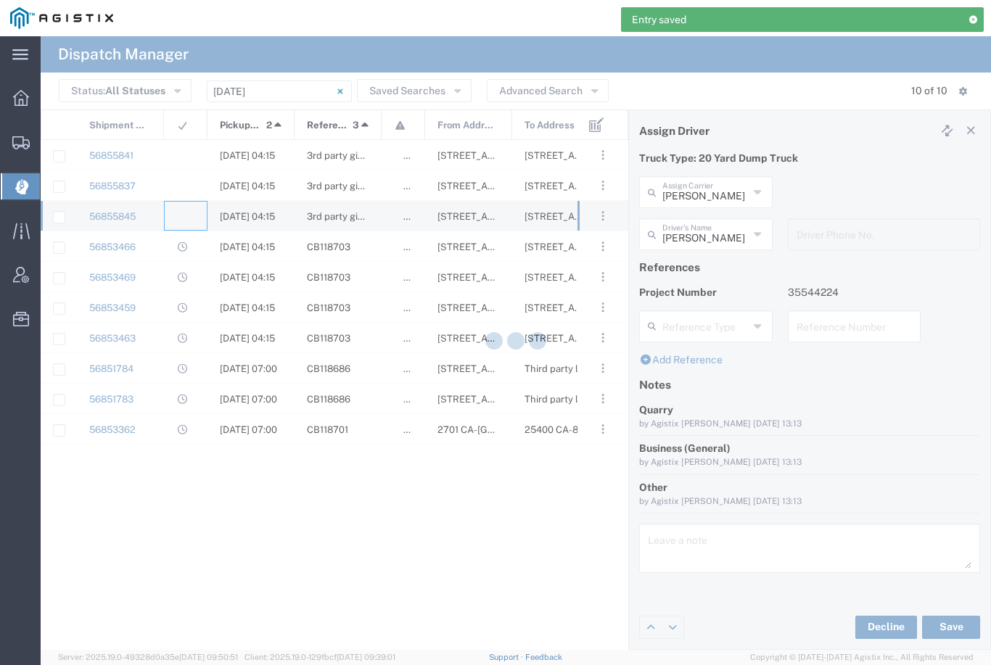
type input "[PERSON_NAME] & Sons Trucking, Inc"
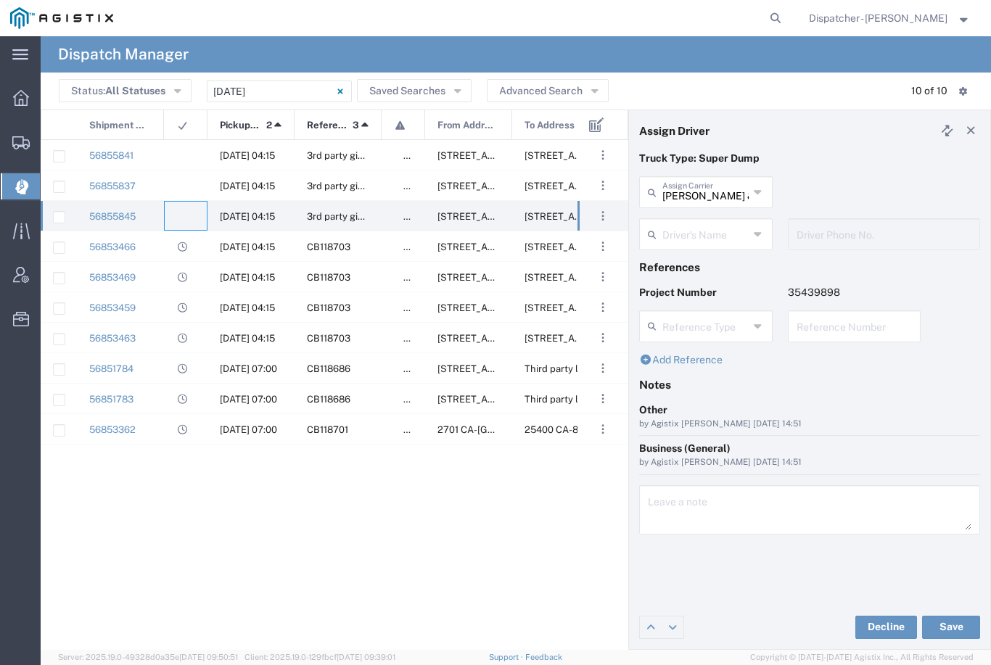
click at [710, 185] on input "[PERSON_NAME] & Sons Trucking, Inc" at bounding box center [705, 190] width 86 height 25
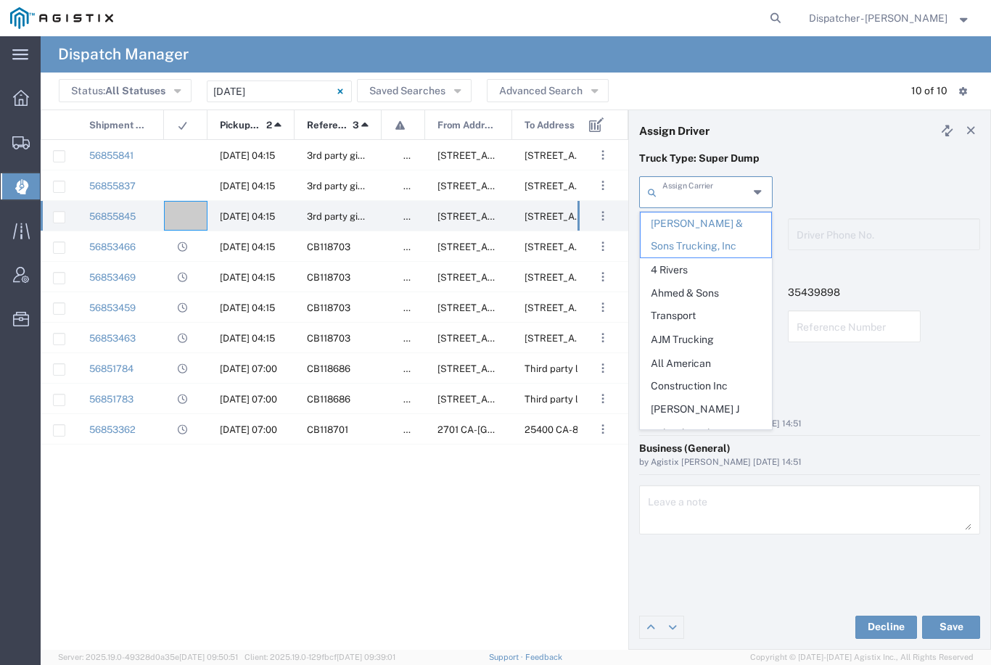
type input "T"
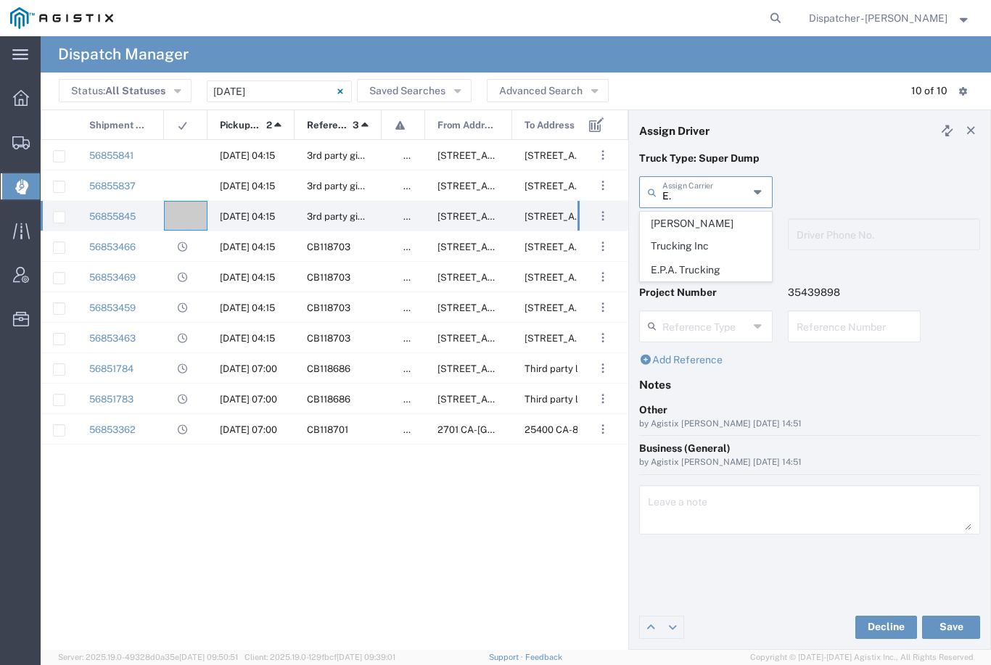
click at [697, 259] on span "E.P.A. Trucking" at bounding box center [706, 270] width 131 height 22
type input "E.P.A. Trucking"
click at [709, 236] on input "text" at bounding box center [707, 233] width 91 height 25
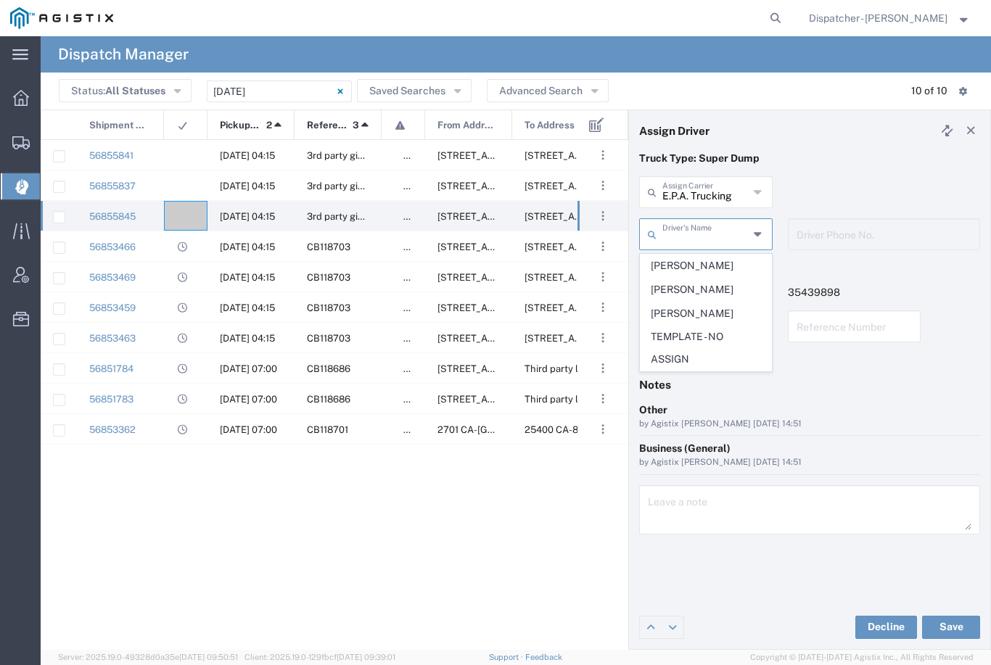
click at [705, 268] on span "[PERSON_NAME]" at bounding box center [706, 266] width 131 height 22
type input "[PERSON_NAME]"
type input "6504689024"
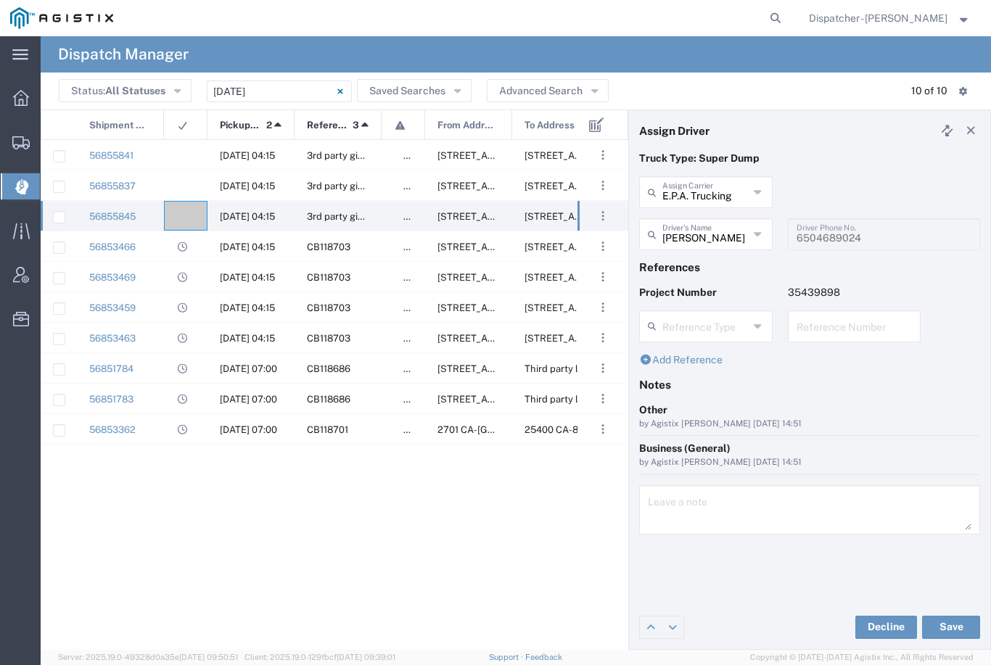
click at [956, 635] on button "Save" at bounding box center [951, 627] width 58 height 23
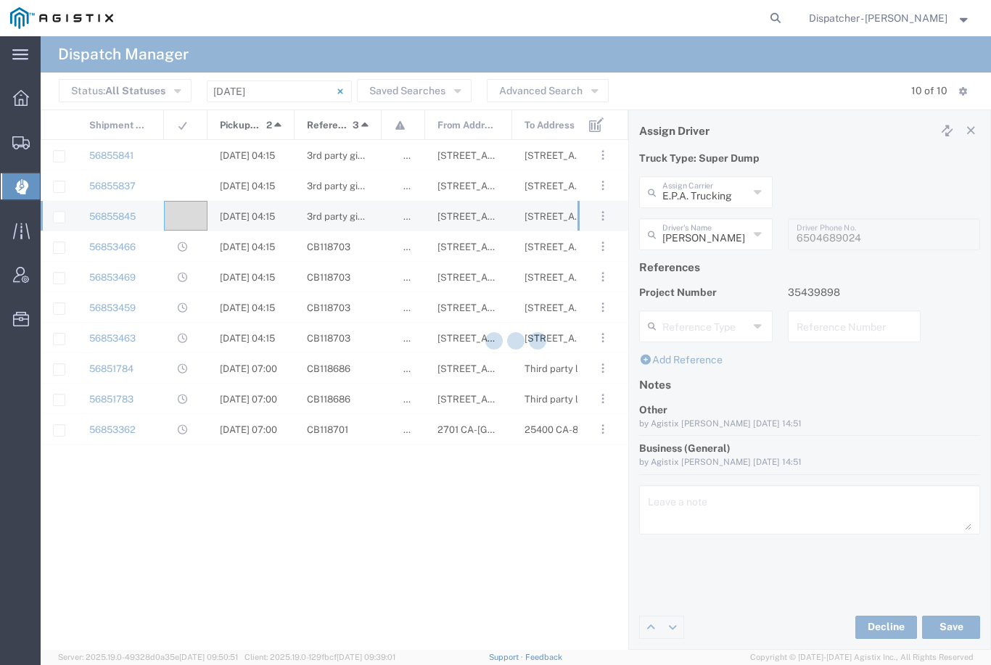
type input "[PERSON_NAME]"
type input "E.P.A. Trucking"
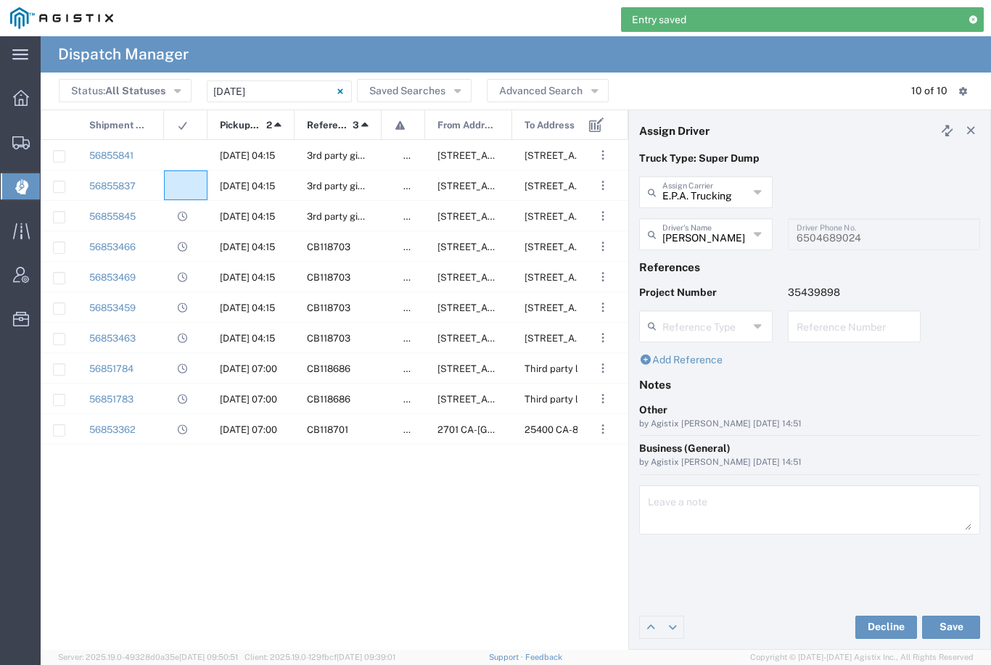
click at [186, 179] on div at bounding box center [186, 185] width 44 height 30
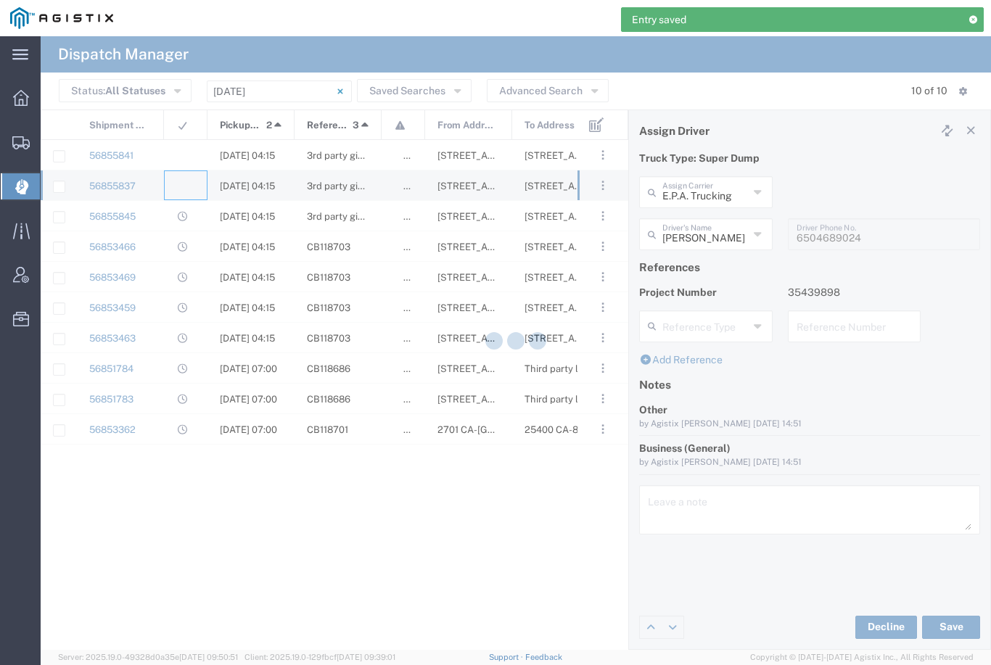
type input "[PERSON_NAME] & Sons Trucking, Inc"
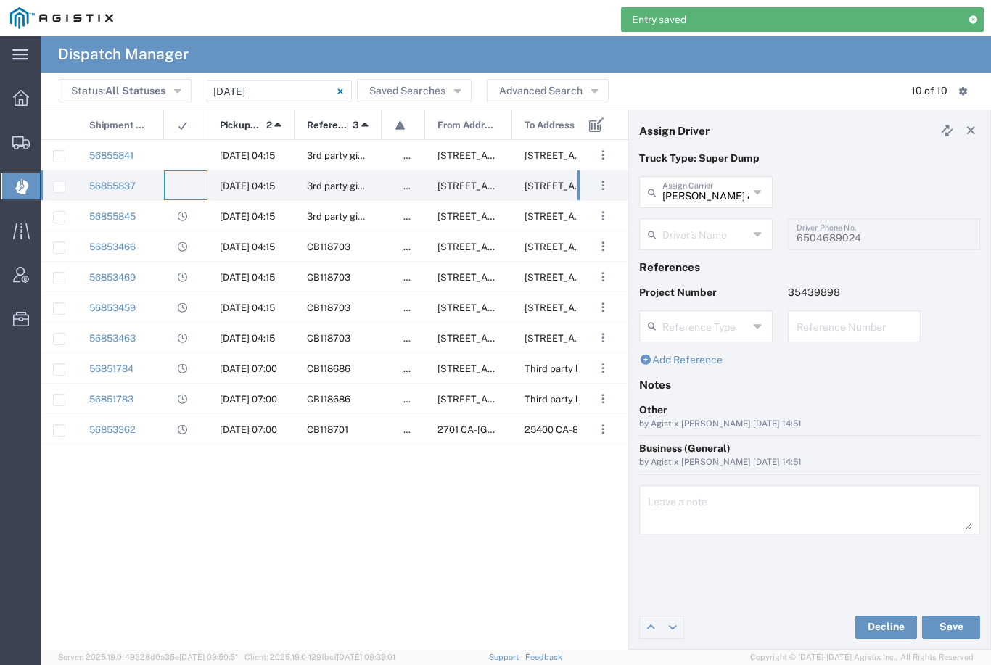
click at [715, 197] on input "[PERSON_NAME] & Sons Trucking, Inc" at bounding box center [705, 190] width 86 height 25
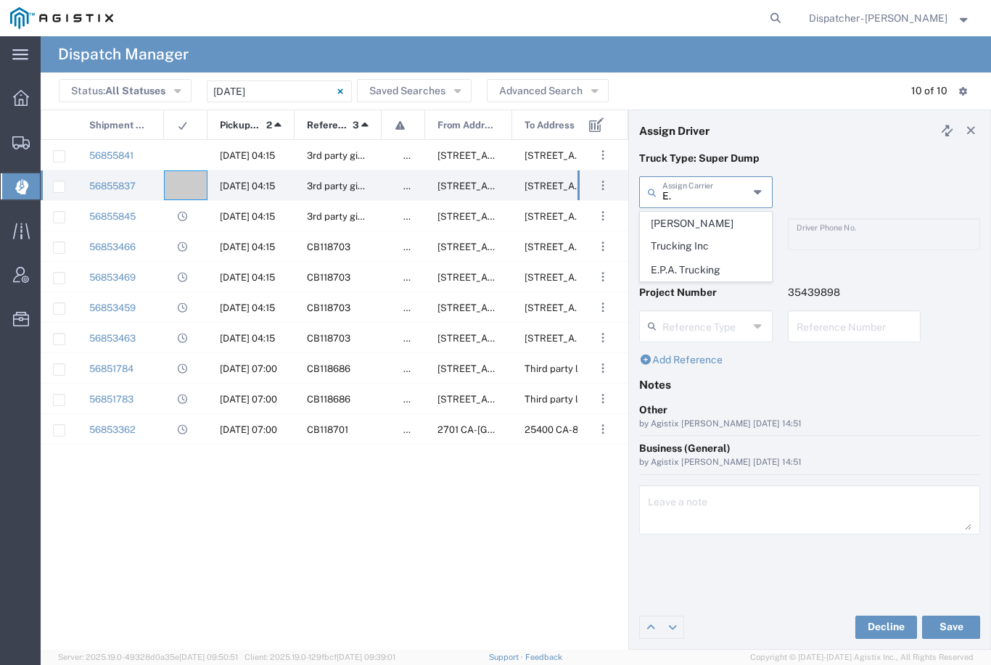
click at [687, 259] on span "E.P.A. Trucking" at bounding box center [706, 270] width 131 height 22
type input "E.P.A. Trucking"
click at [704, 224] on input "text" at bounding box center [705, 233] width 86 height 25
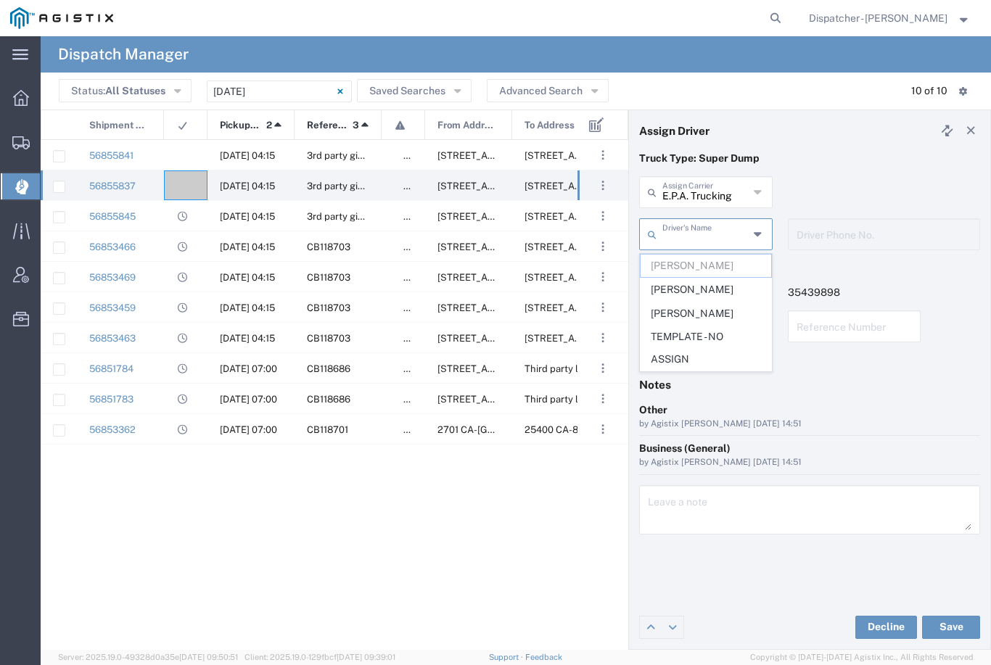
click at [694, 288] on span "[PERSON_NAME]" at bounding box center [706, 290] width 131 height 22
type input "[PERSON_NAME]"
type input "[PHONE_NUMBER]"
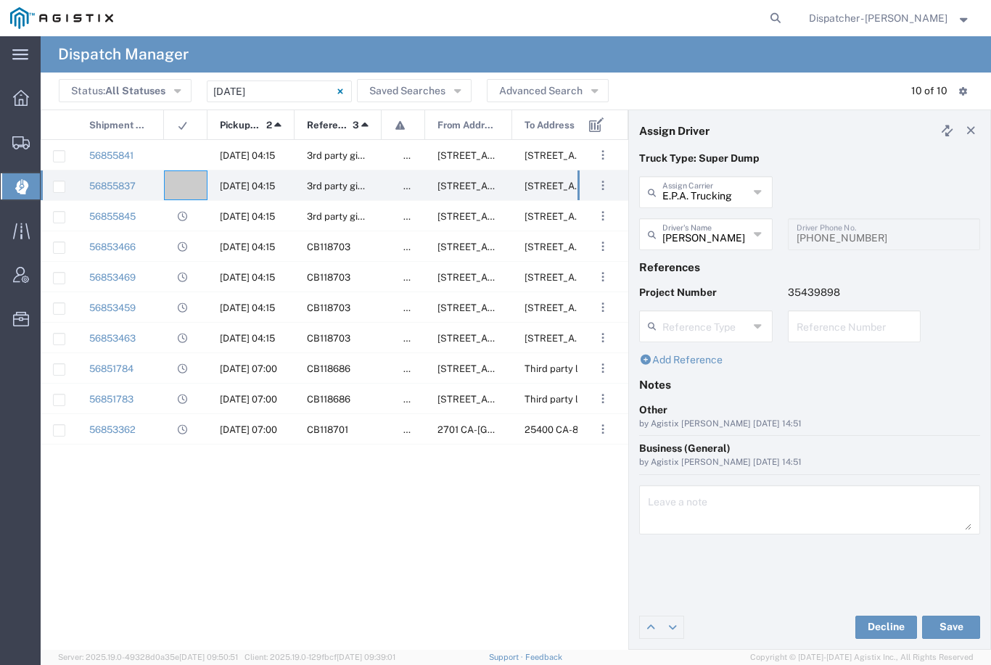
click at [953, 628] on button "Save" at bounding box center [951, 627] width 58 height 23
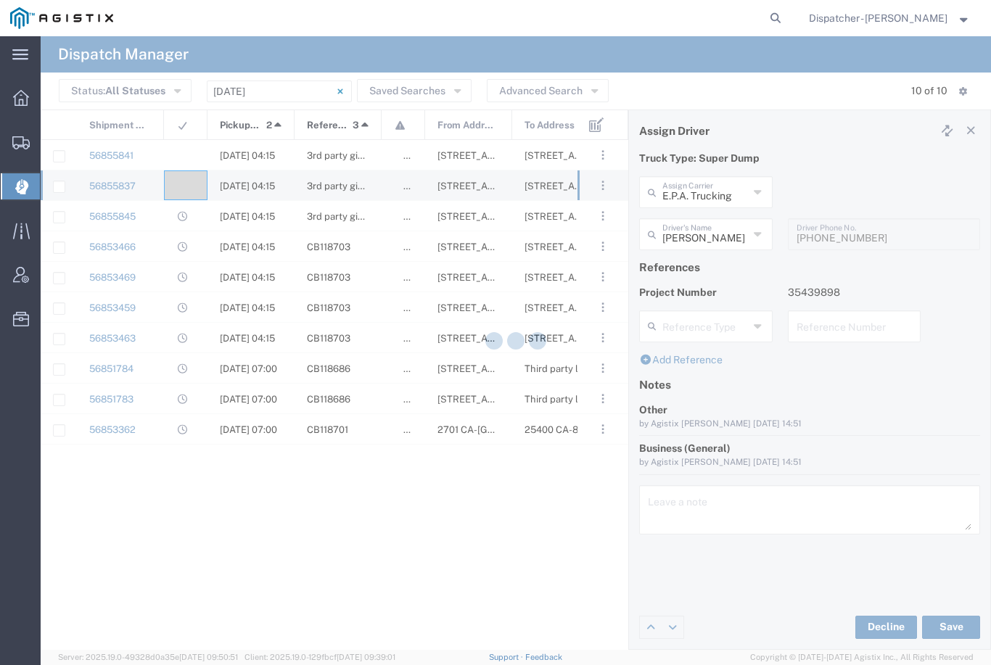
type input "[PERSON_NAME]"
type input "E.P.A. Trucking"
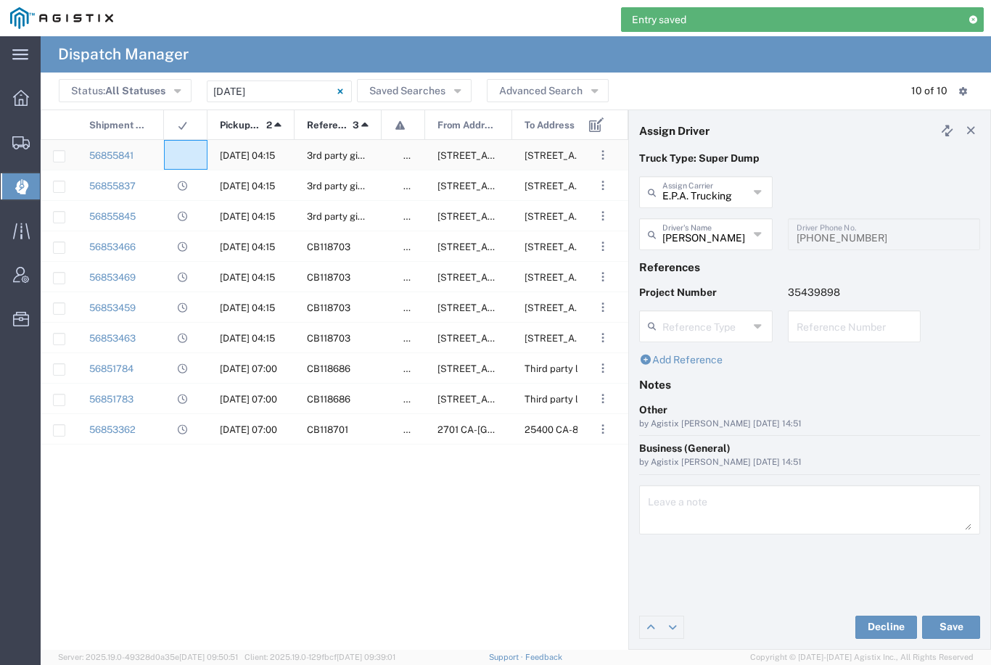
click at [186, 144] on div at bounding box center [186, 155] width 44 height 30
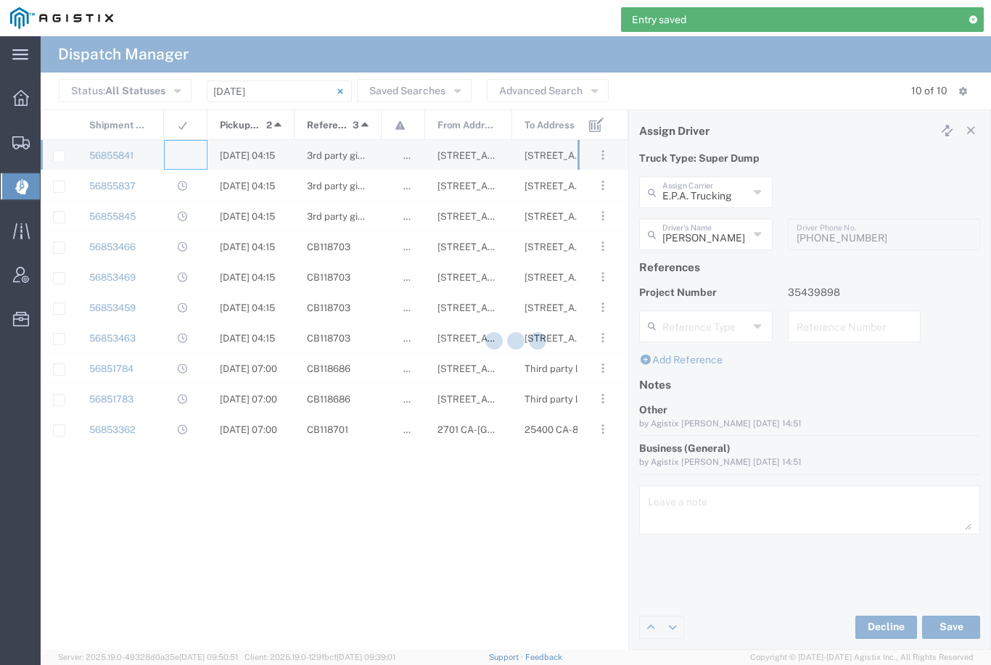
type input "[PERSON_NAME] & Sons Trucking, Inc"
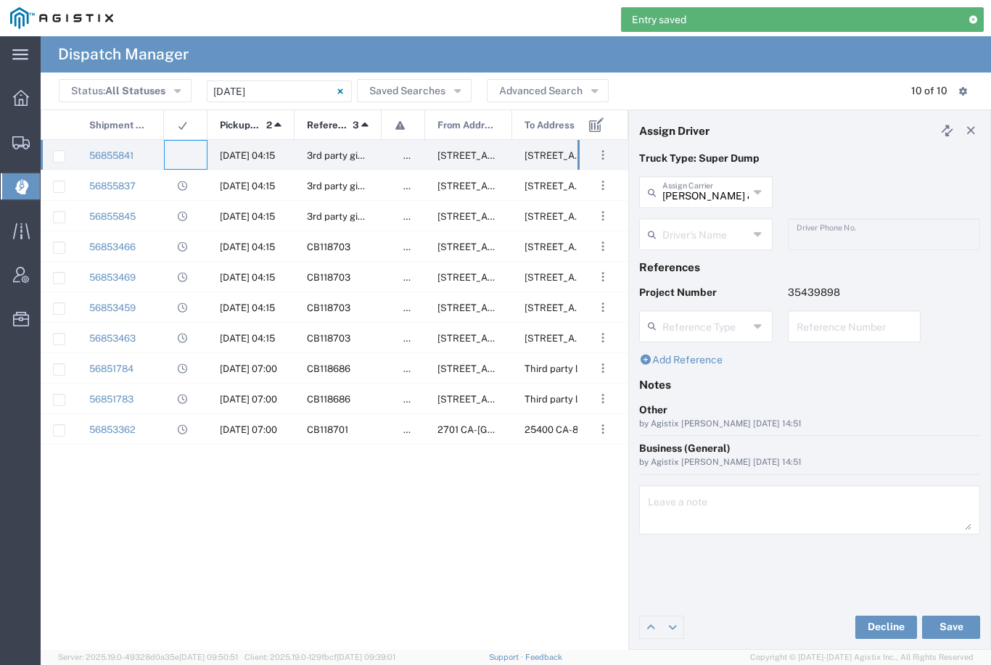
click at [712, 194] on input "[PERSON_NAME] & Sons Trucking, Inc" at bounding box center [705, 190] width 86 height 25
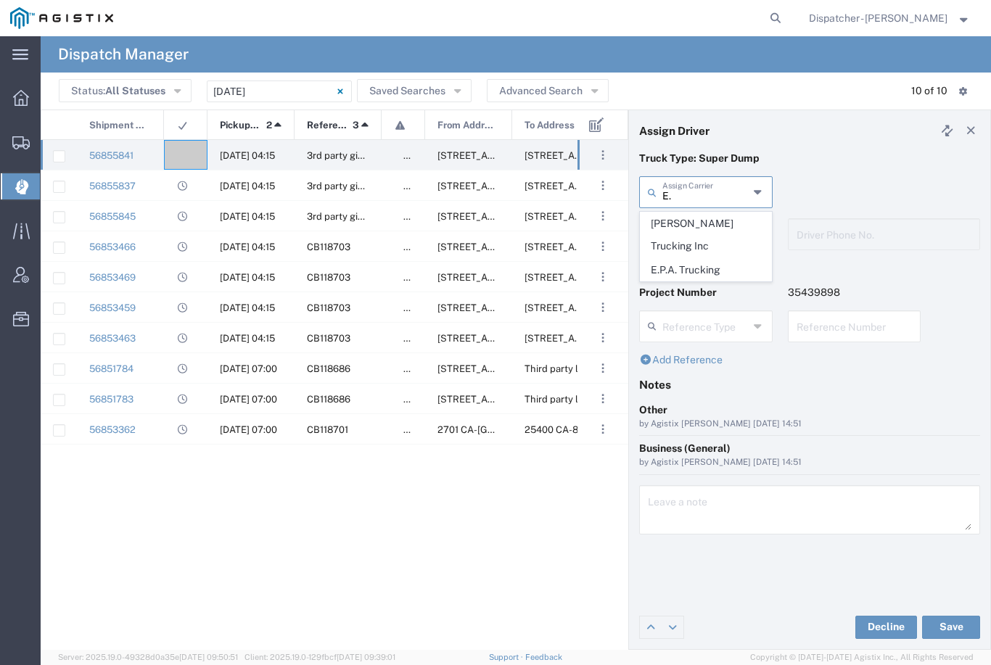
click at [695, 259] on span "E.P.A. Trucking" at bounding box center [706, 270] width 131 height 22
type input "E.P.A. Trucking"
click at [708, 222] on input "text" at bounding box center [705, 233] width 86 height 25
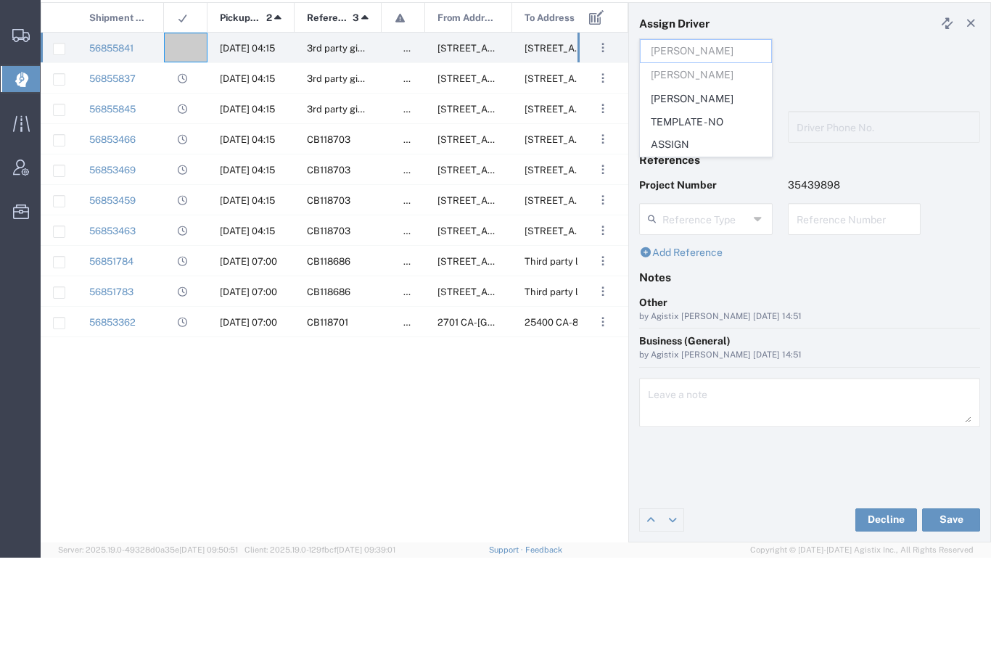
click at [694, 195] on span "[PERSON_NAME]" at bounding box center [706, 206] width 131 height 22
type input "[PERSON_NAME]"
type input "6505371145"
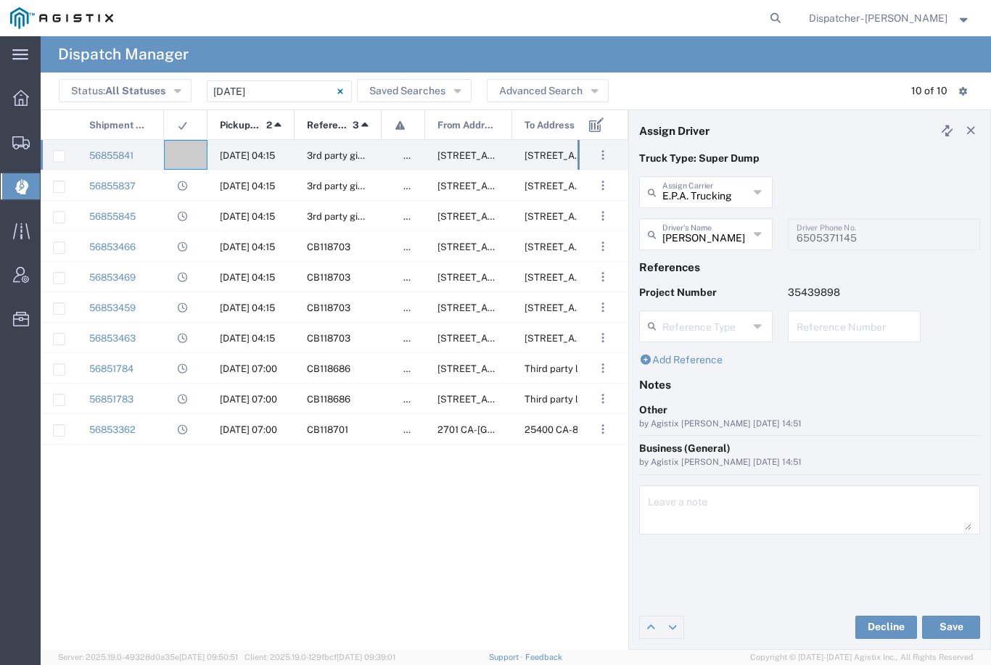
click at [947, 633] on button "Save" at bounding box center [951, 627] width 58 height 23
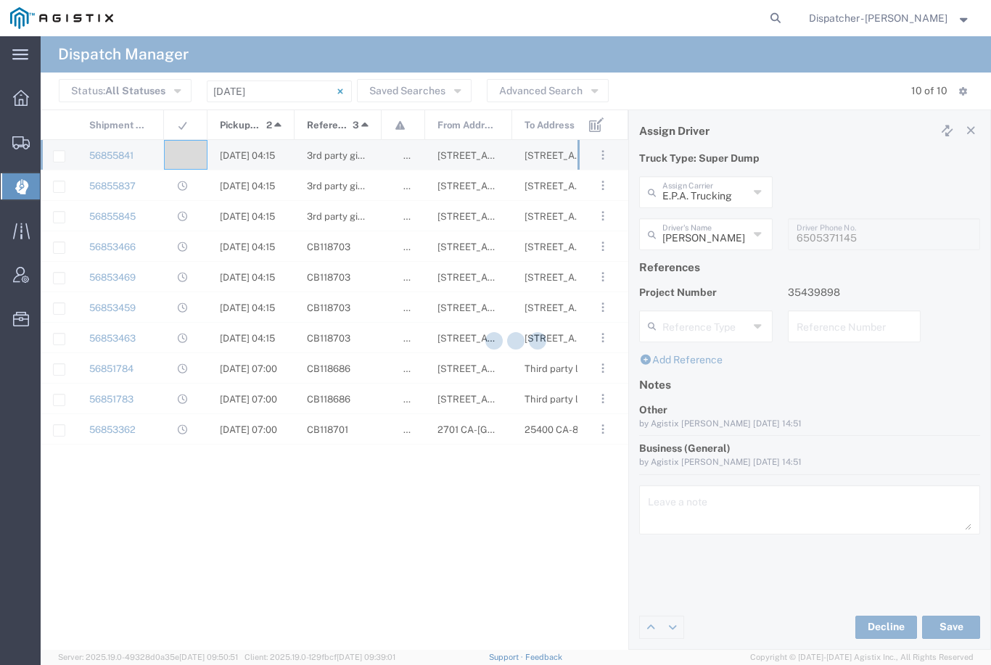
type input "[PERSON_NAME]"
type input "E.P.A. Trucking"
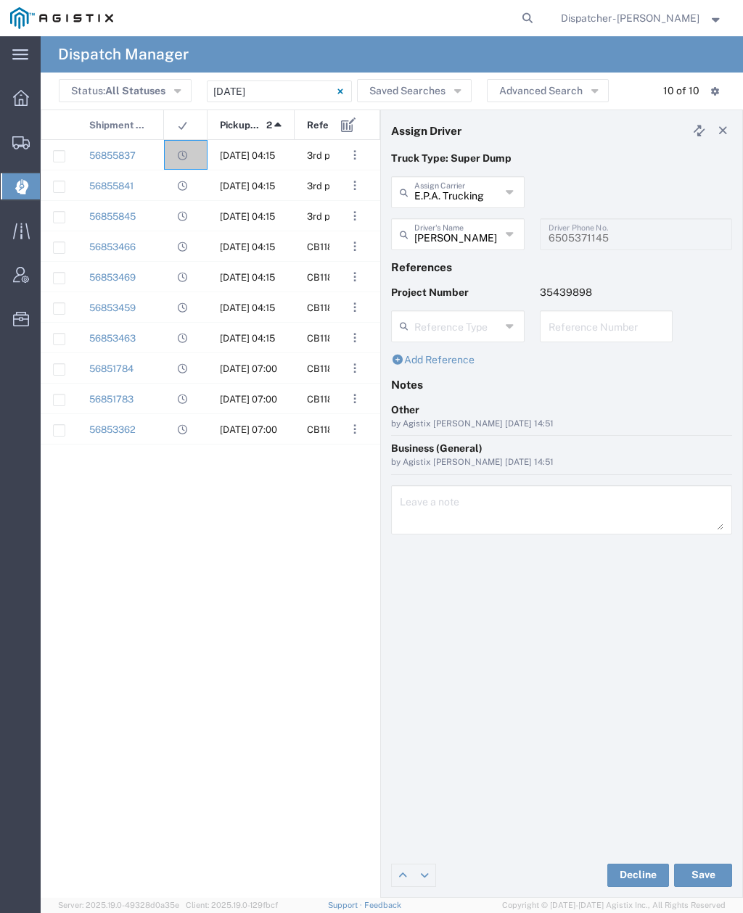
click at [735, 161] on div "Truck Type: Super Dump" at bounding box center [562, 163] width 356 height 25
